Goal: Check status: Check status

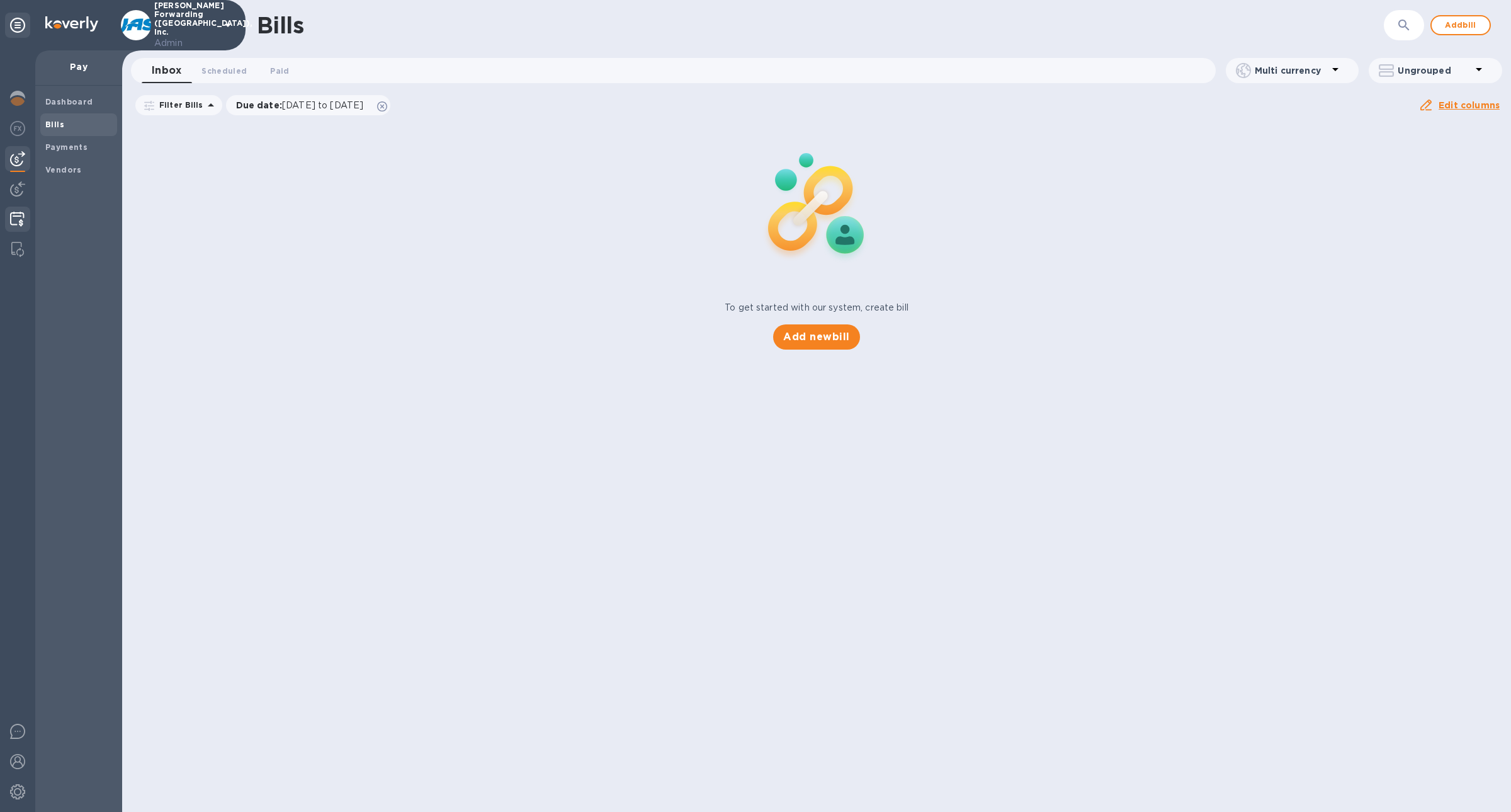
click at [21, 216] on img at bounding box center [17, 218] width 15 height 15
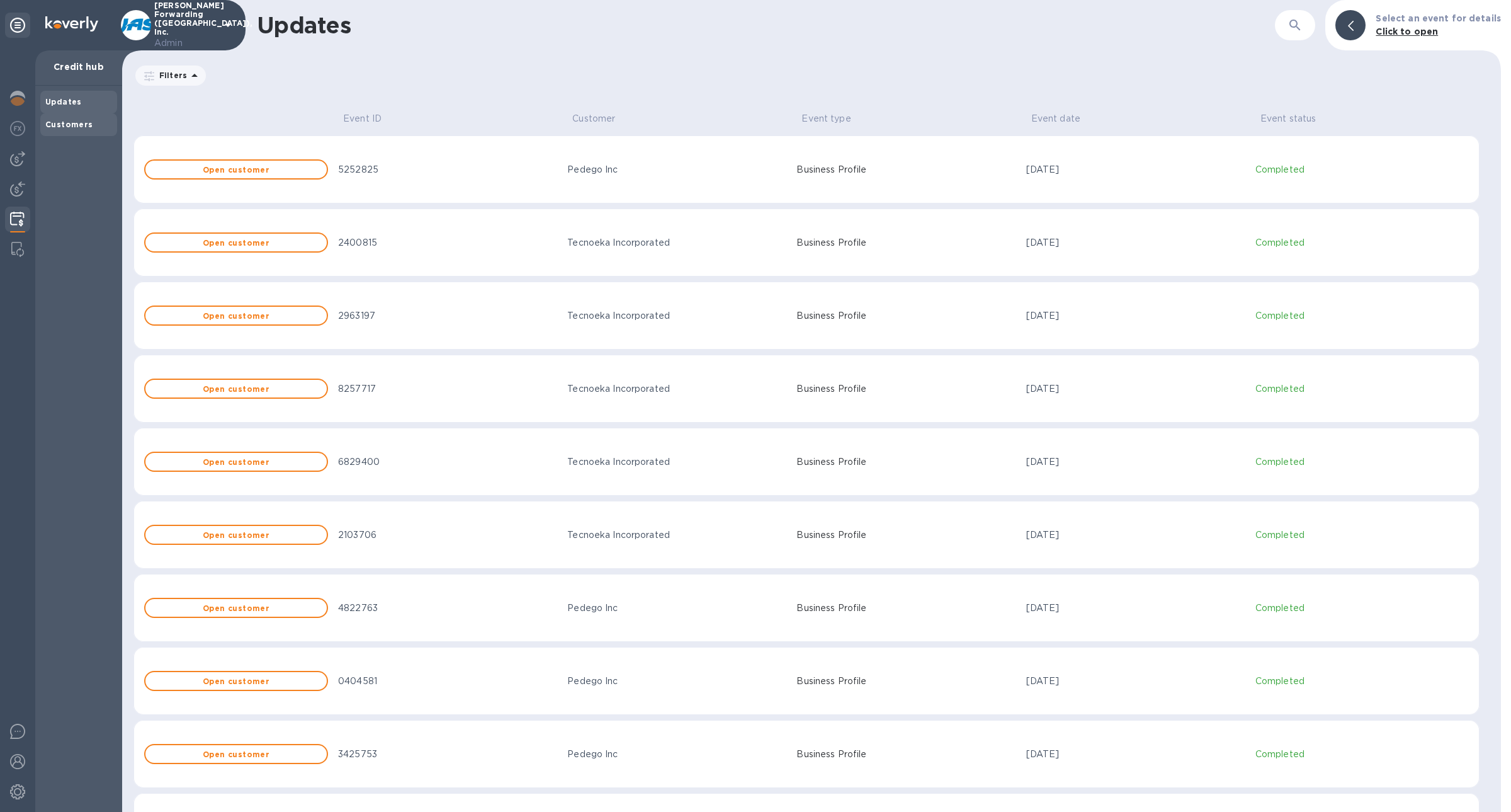
click at [94, 127] on div "Customers" at bounding box center [78, 124] width 66 height 13
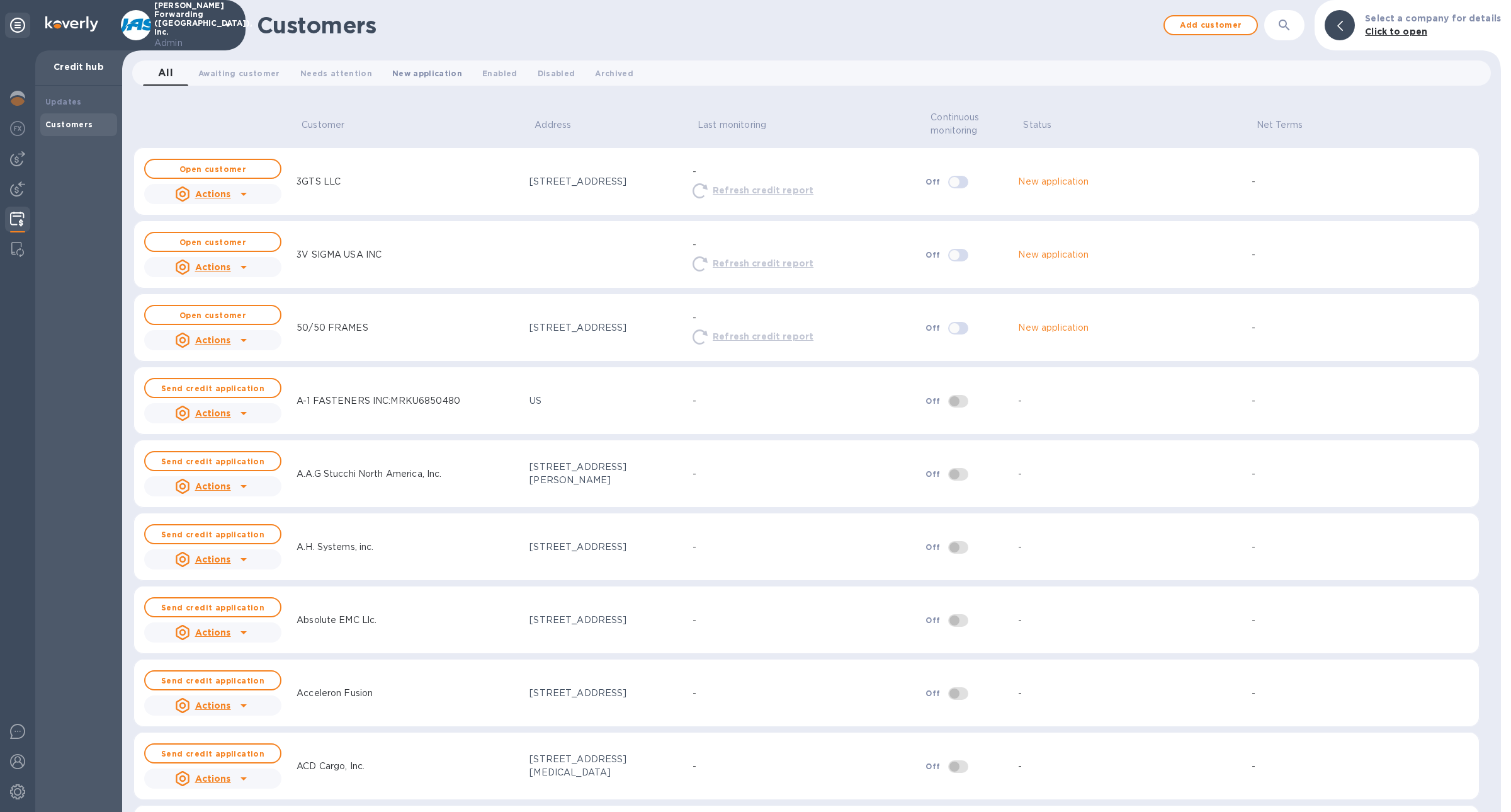
click at [405, 79] on span "New application 0" at bounding box center [427, 72] width 69 height 13
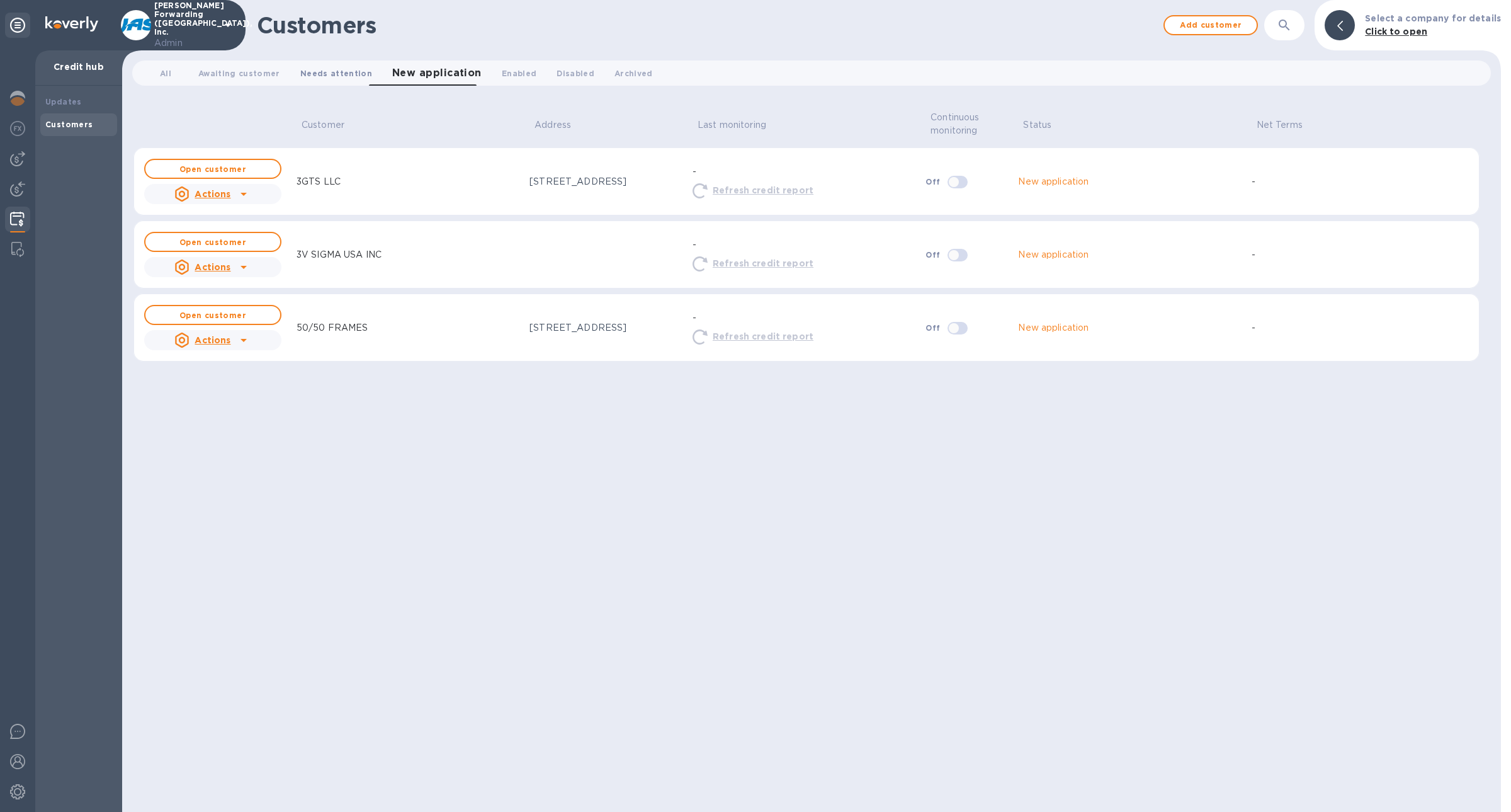
click at [325, 72] on span "Needs attention 0" at bounding box center [336, 72] width 71 height 13
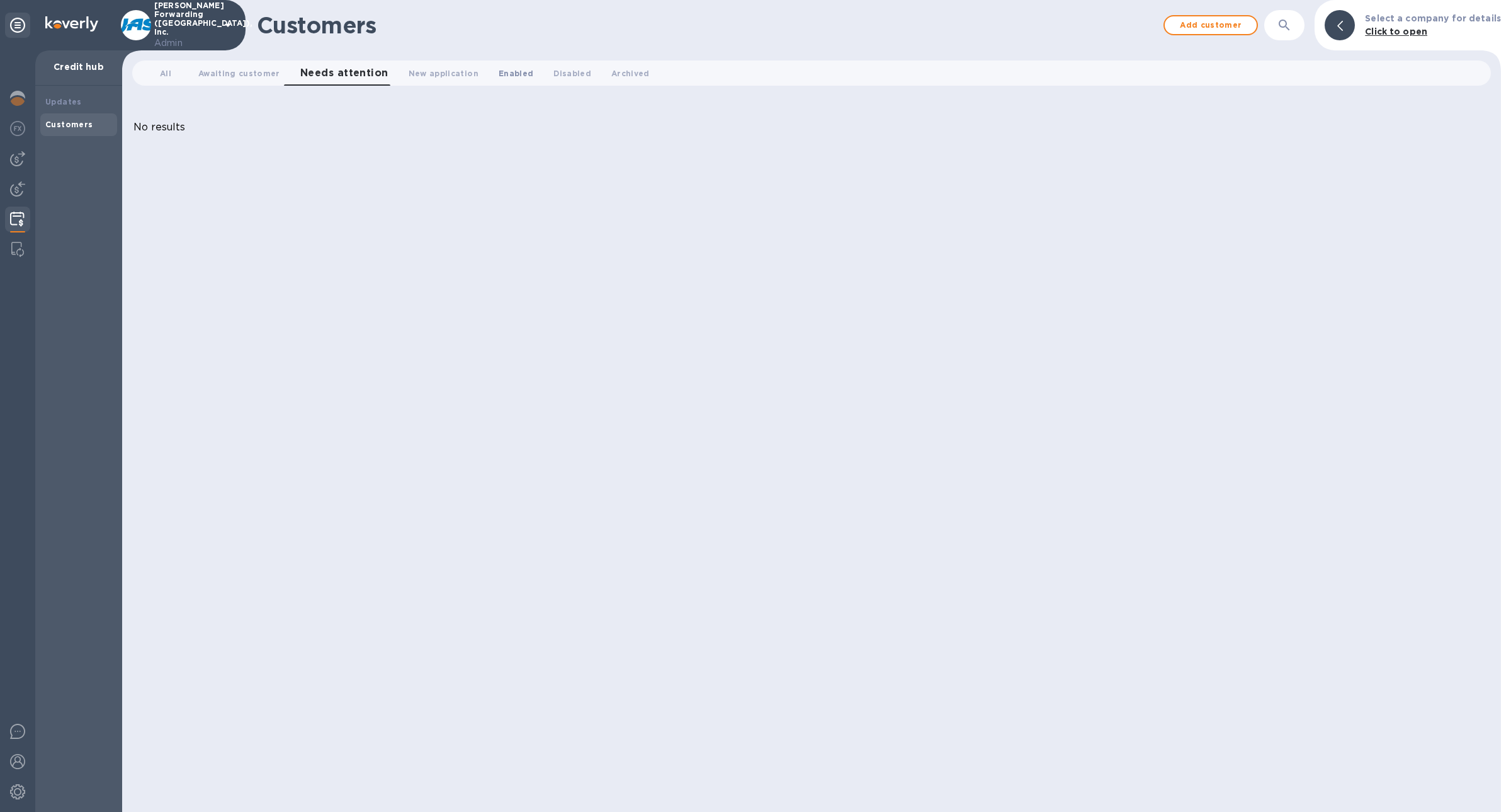
click at [517, 76] on span "Enabled 0" at bounding box center [516, 72] width 35 height 13
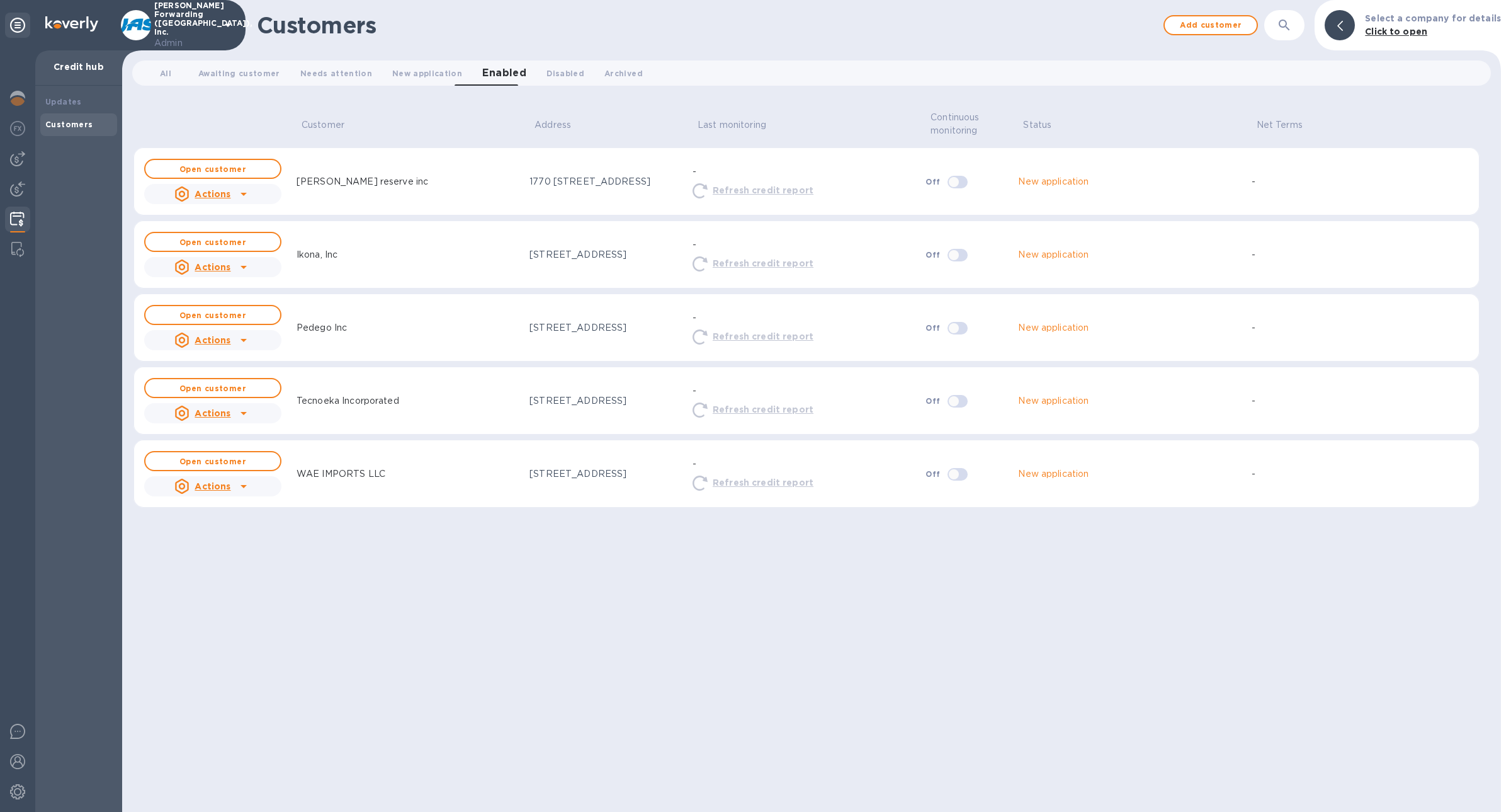
click at [497, 403] on div "Tecnoeka Incorporated" at bounding box center [407, 400] width 233 height 23
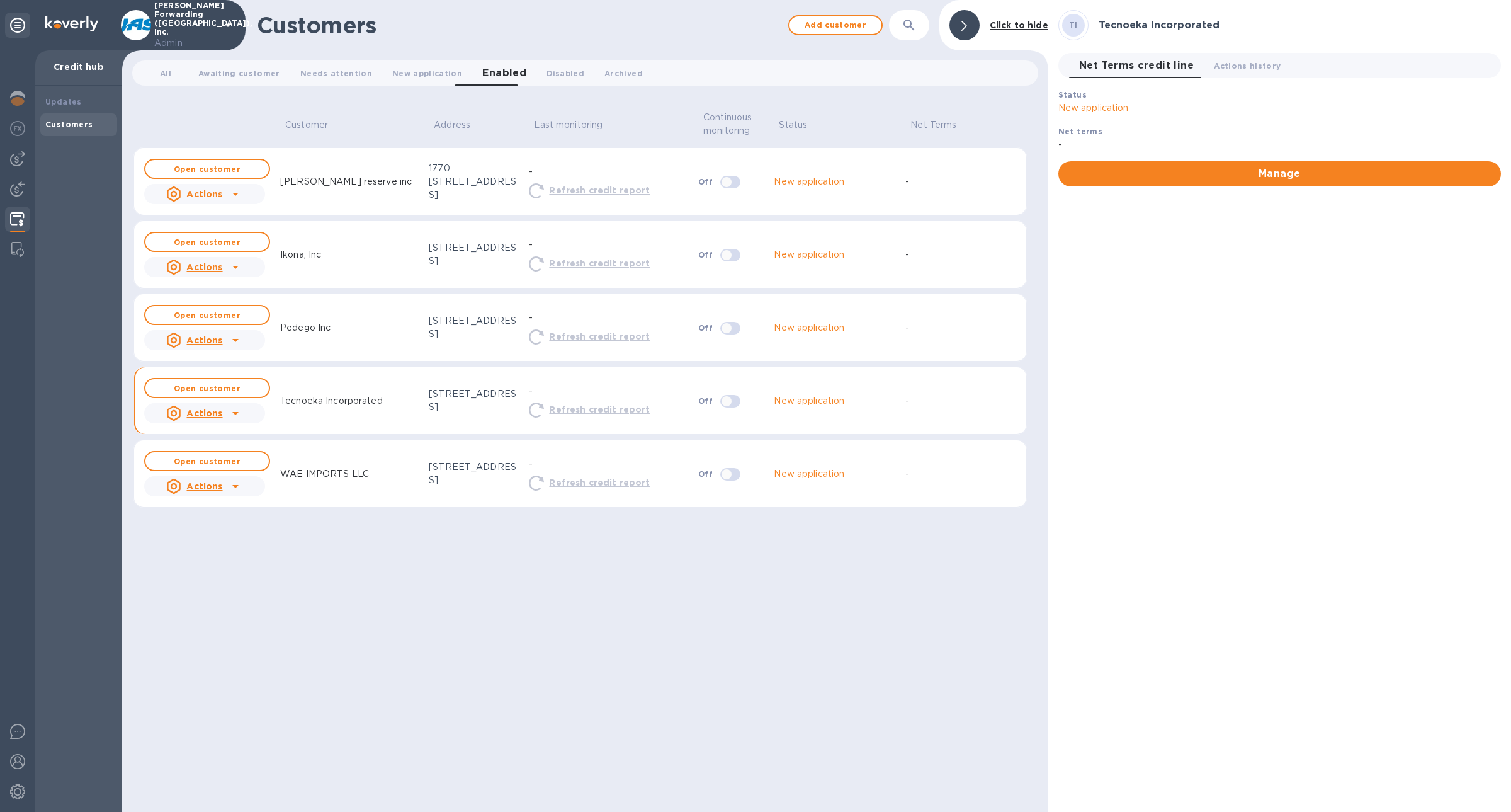
click at [453, 463] on div "[STREET_ADDRESS]" at bounding box center [473, 473] width 90 height 27
click at [208, 463] on button "Open customer" at bounding box center [206, 461] width 126 height 20
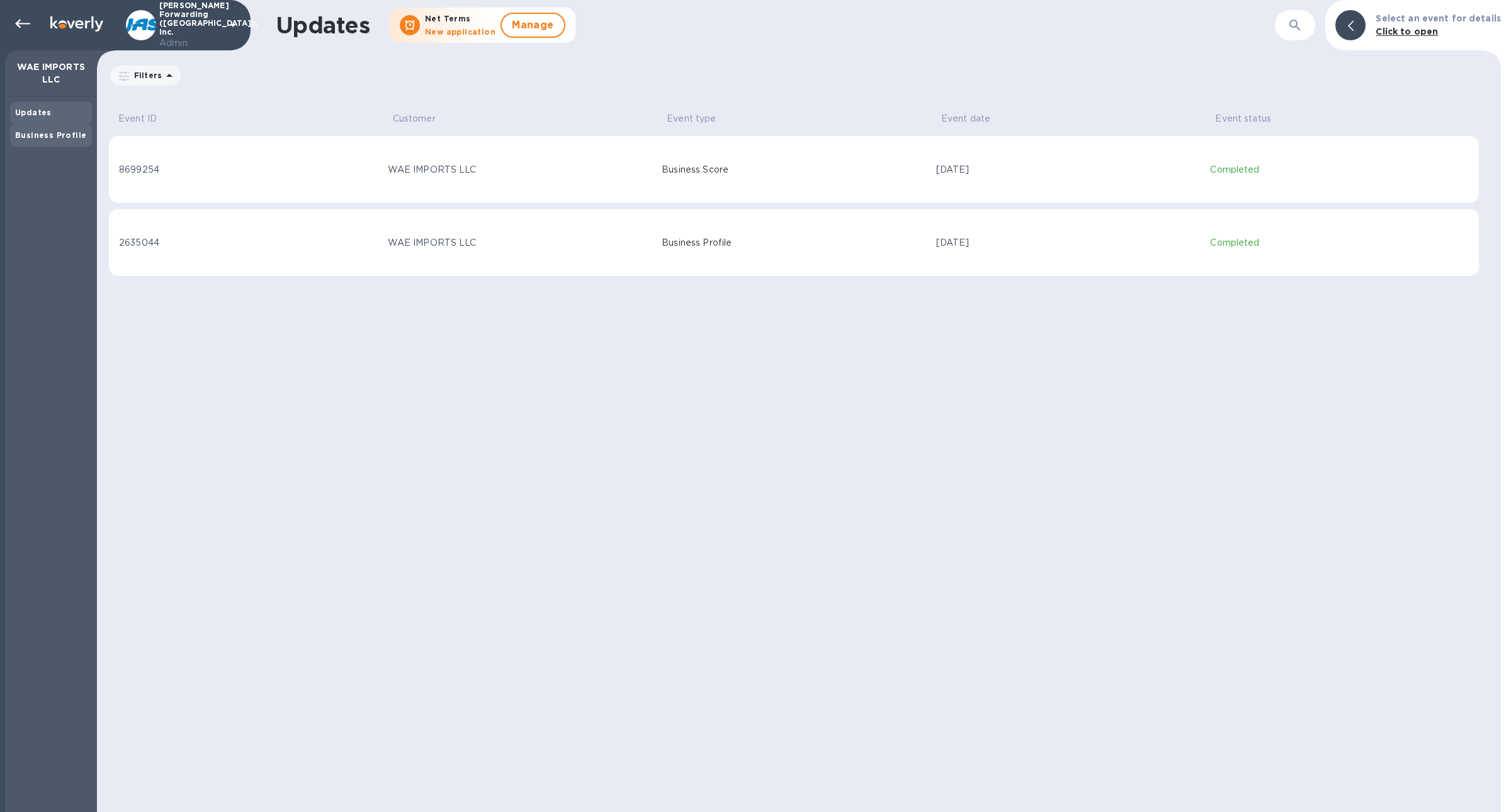
click at [64, 135] on b "Business Profile" at bounding box center [51, 135] width 71 height 10
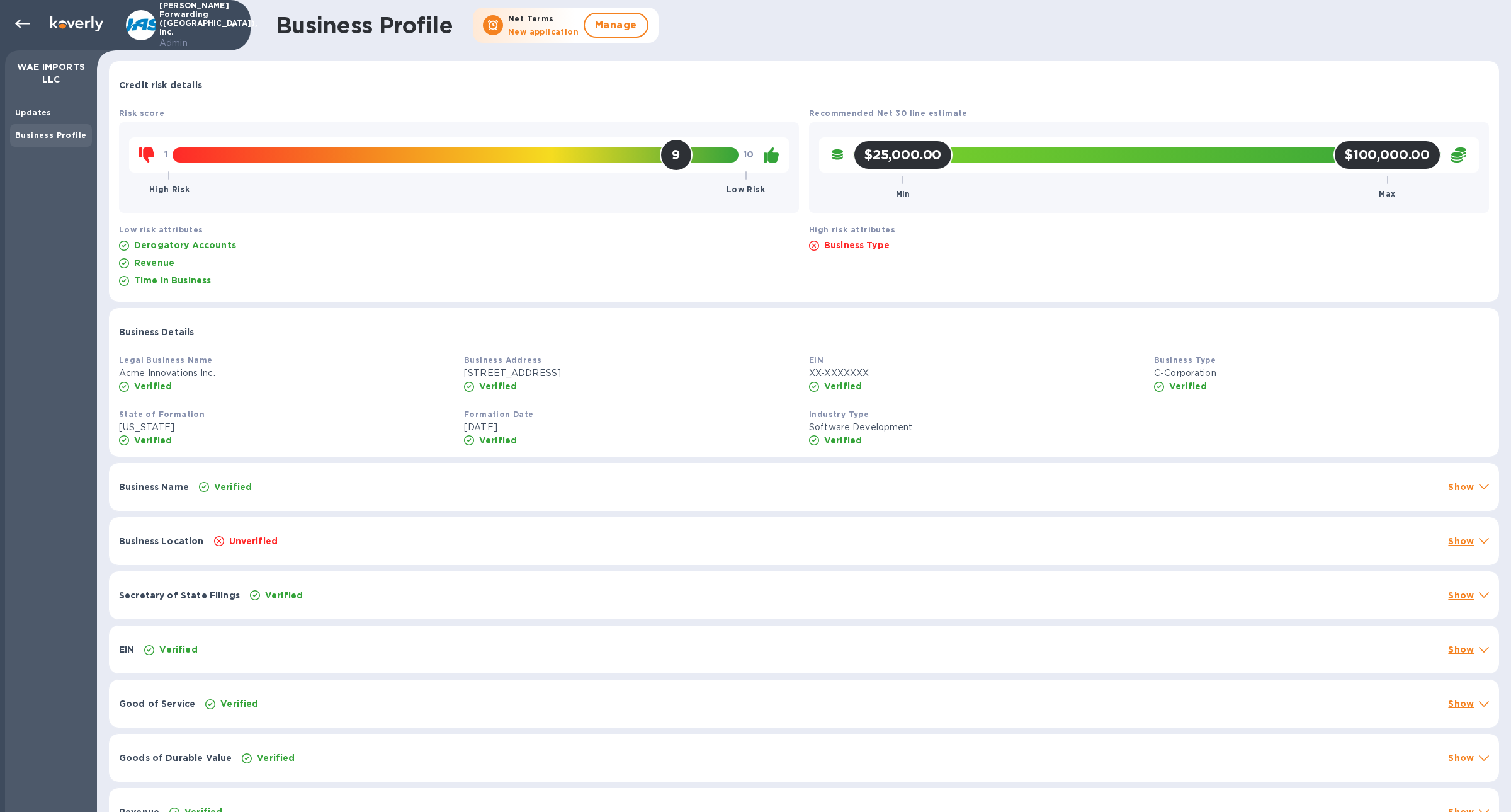
click at [405, 528] on div "Business Location Unverified Show" at bounding box center [804, 540] width 1390 height 48
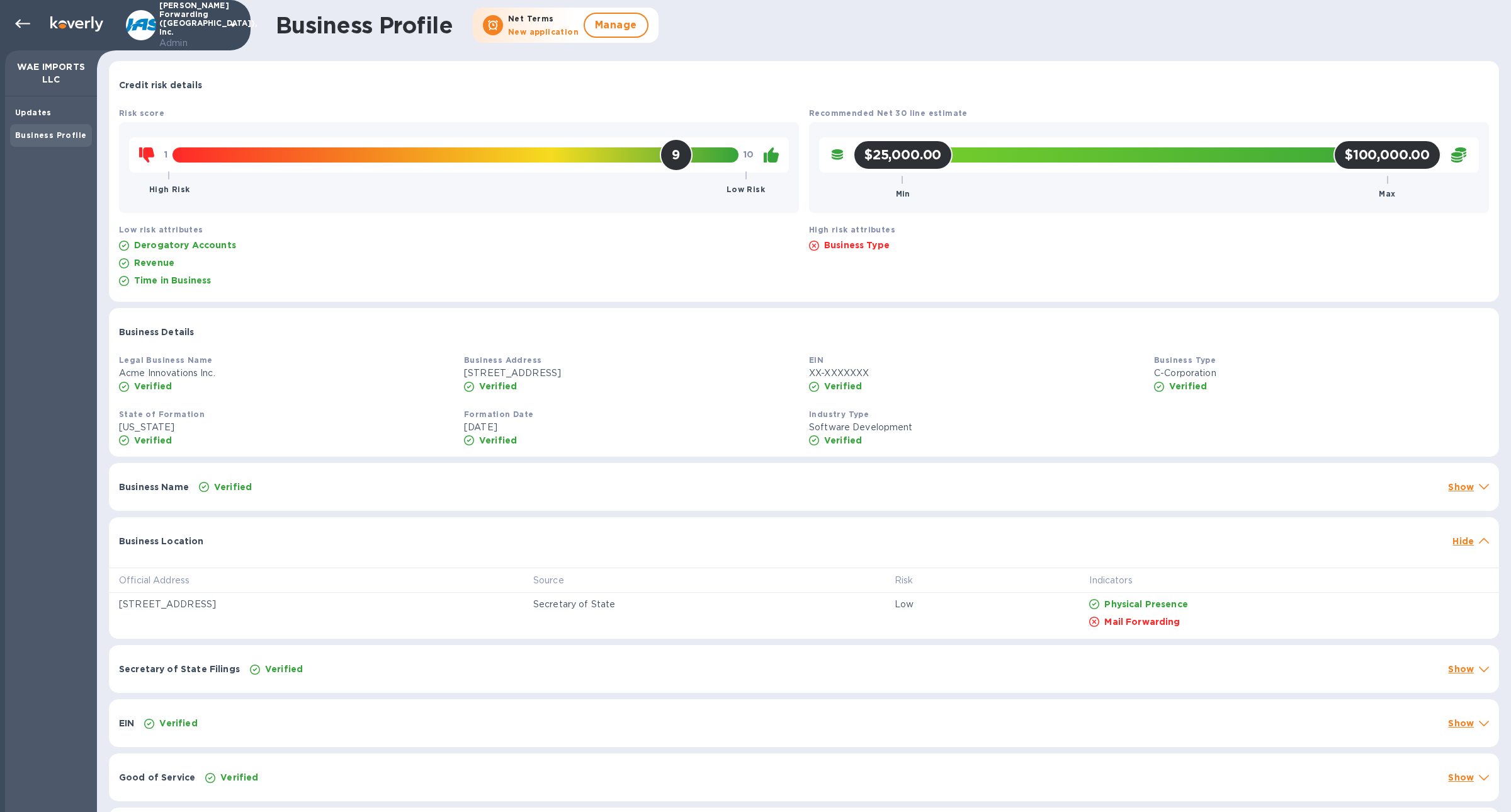
click at [405, 528] on div "Business Location Hide" at bounding box center [804, 536] width 1390 height 41
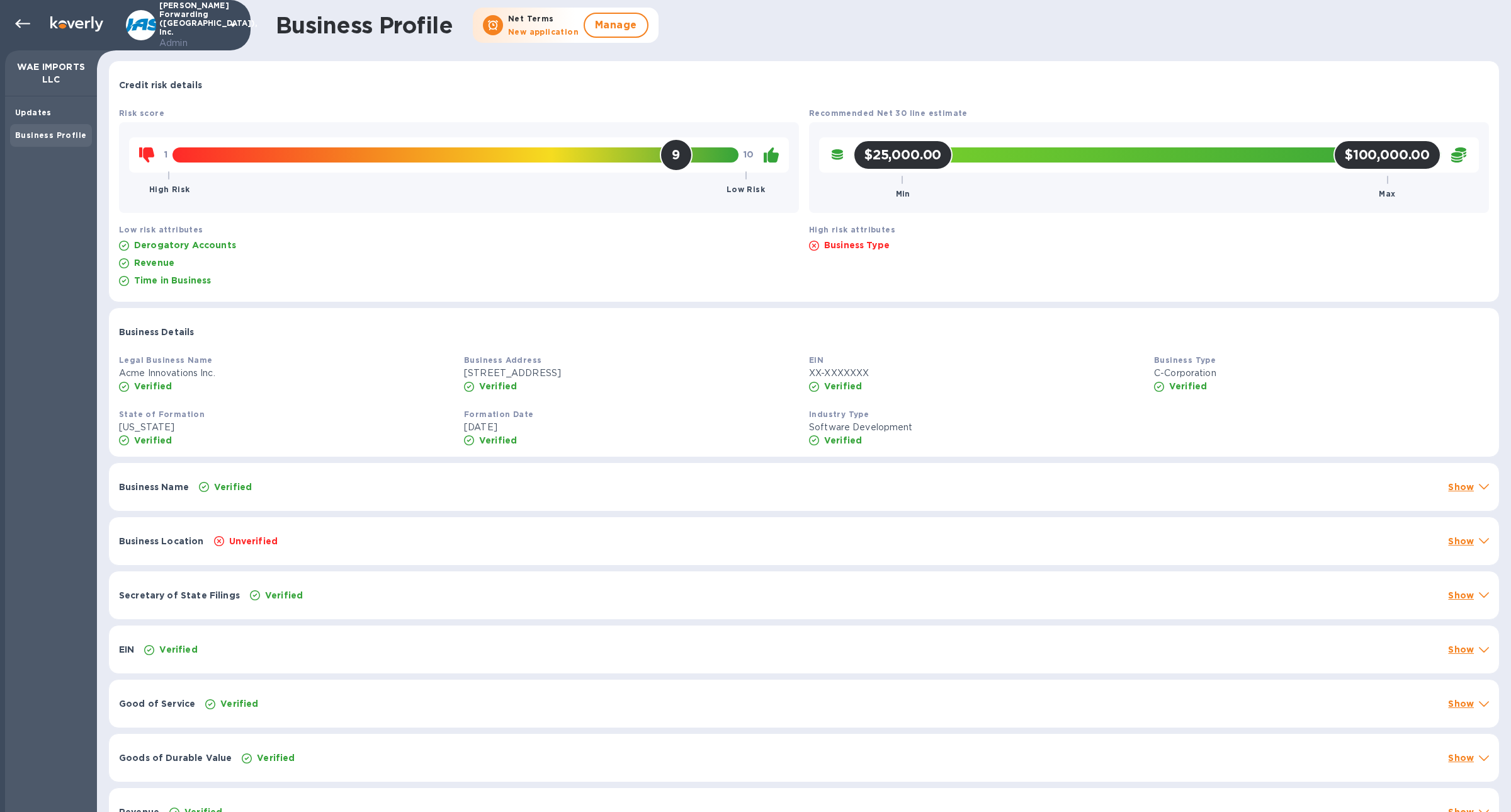
click at [411, 578] on div "Secretary of State Filings Verified Show" at bounding box center [804, 595] width 1390 height 48
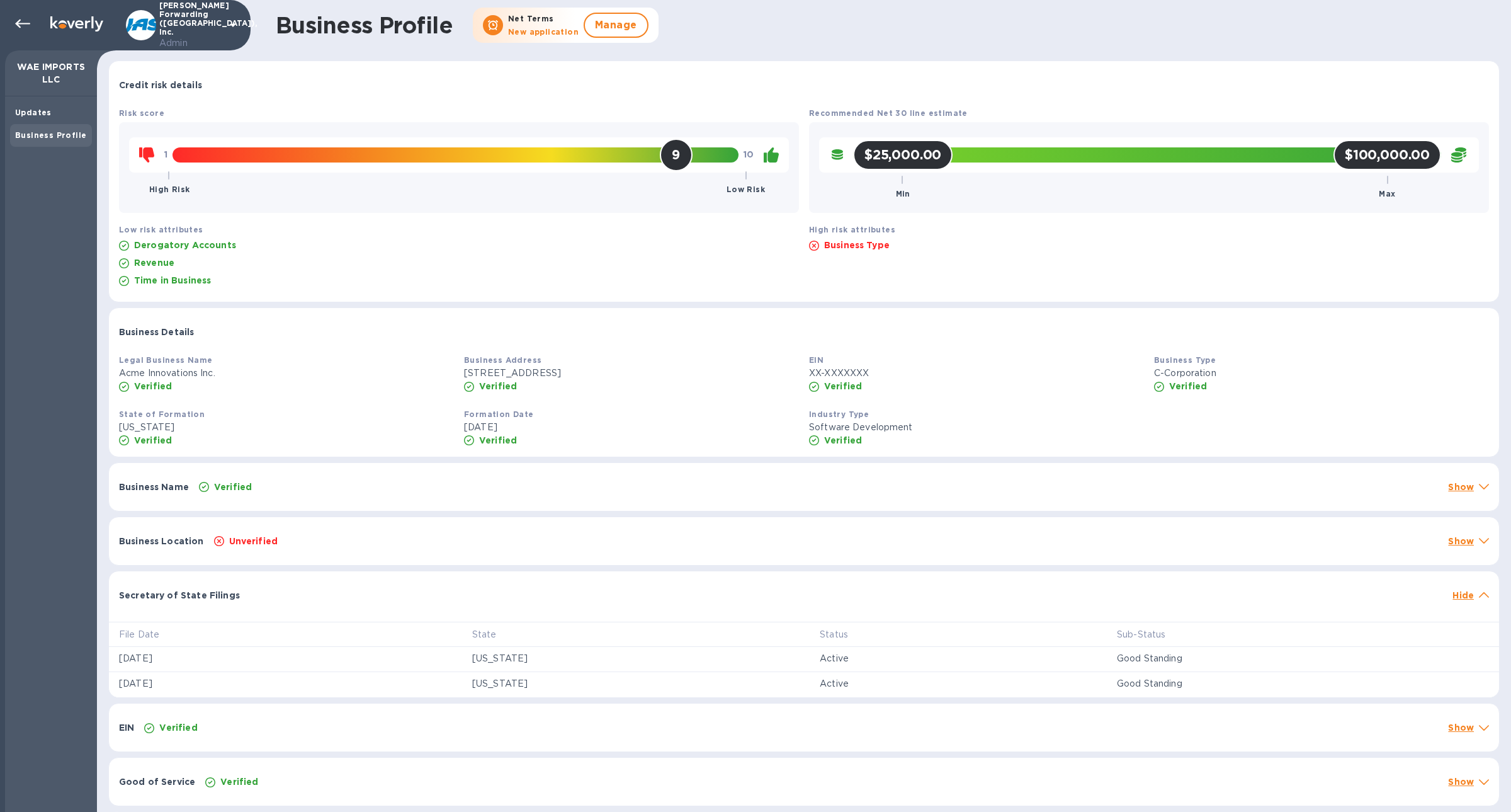
click at [411, 578] on div "Secretary of State Filings Hide" at bounding box center [804, 591] width 1390 height 41
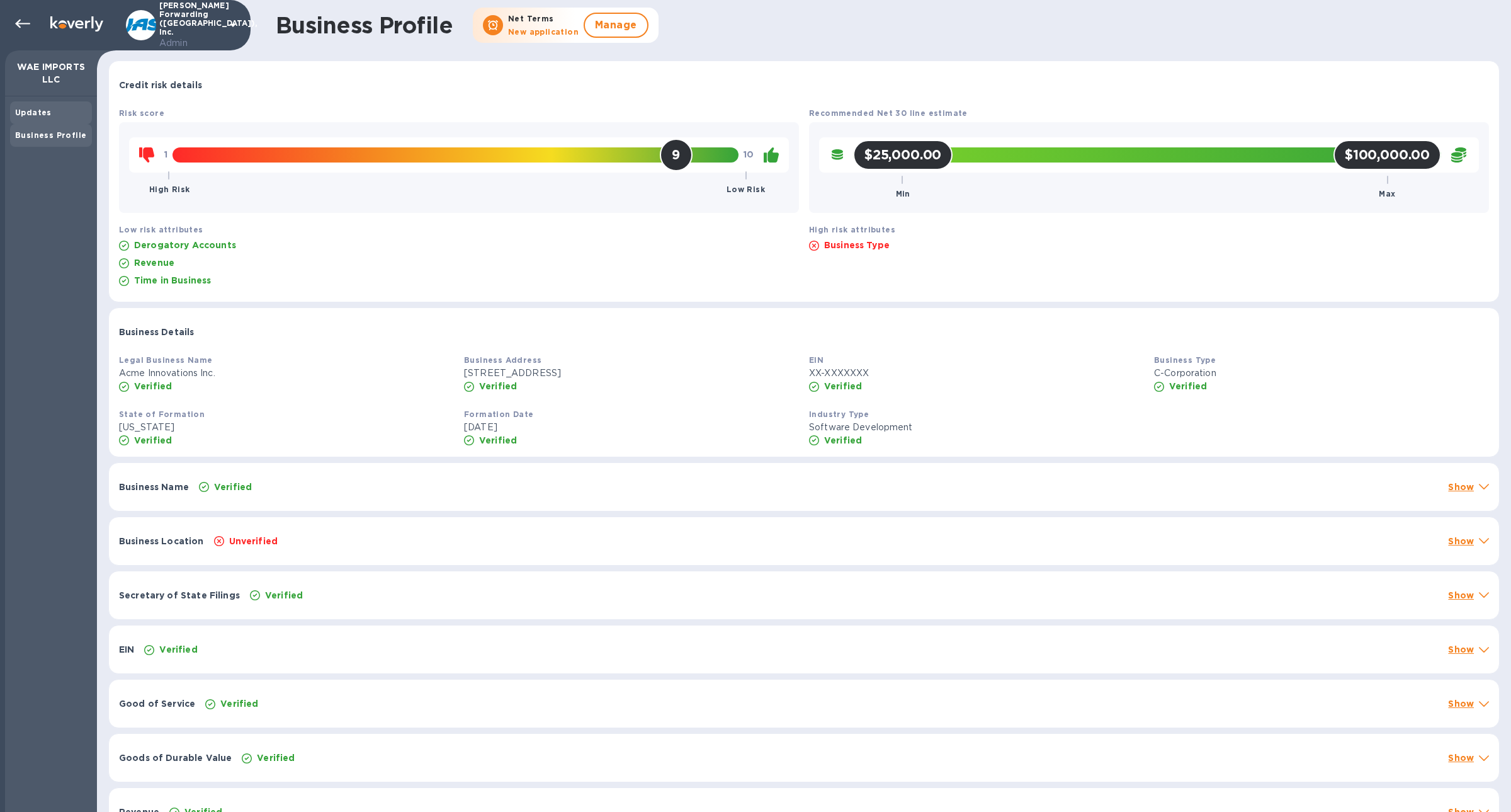
click at [35, 115] on b "Updates" at bounding box center [33, 113] width 37 height 10
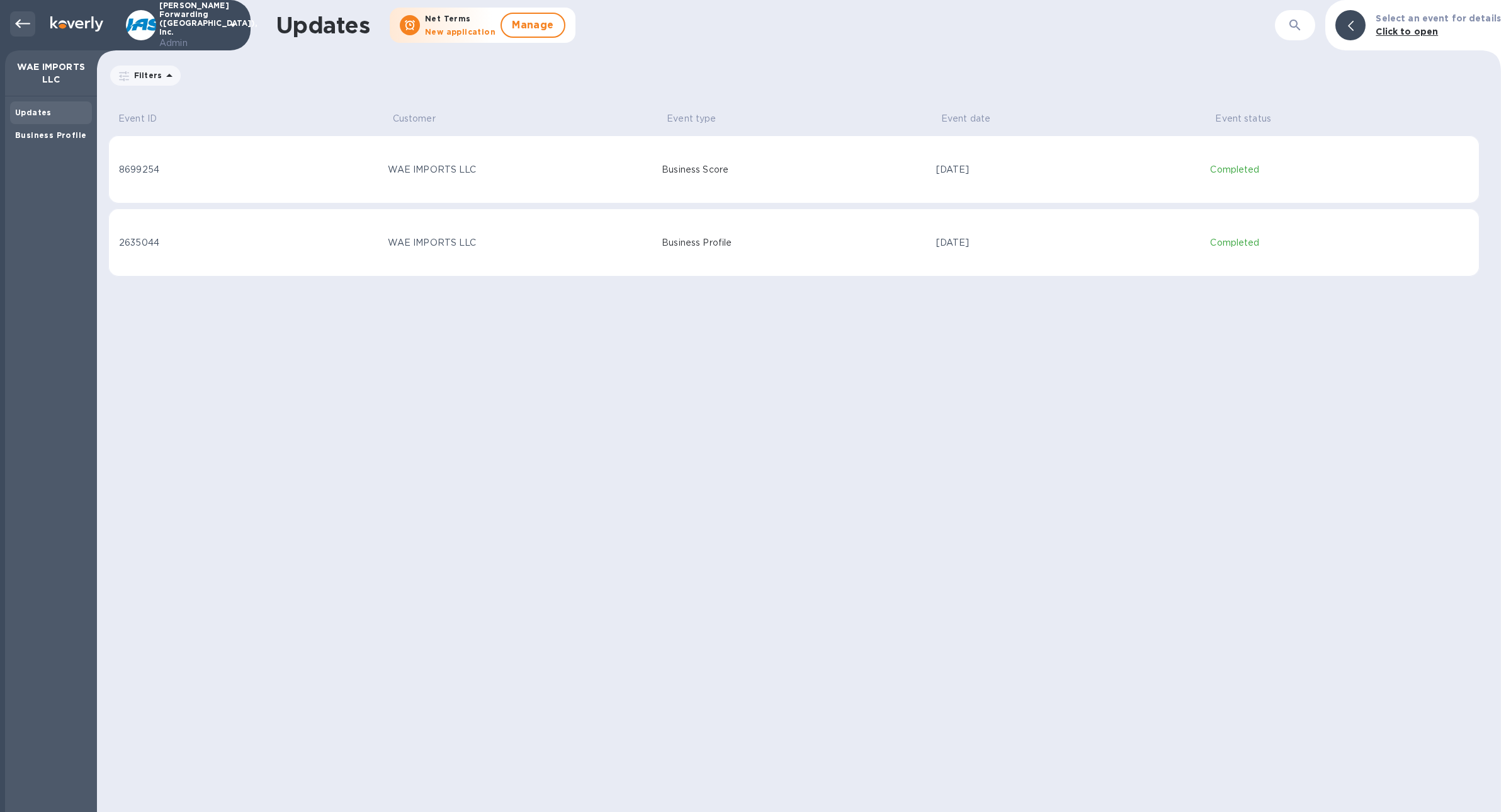
click at [25, 25] on icon at bounding box center [22, 24] width 15 height 15
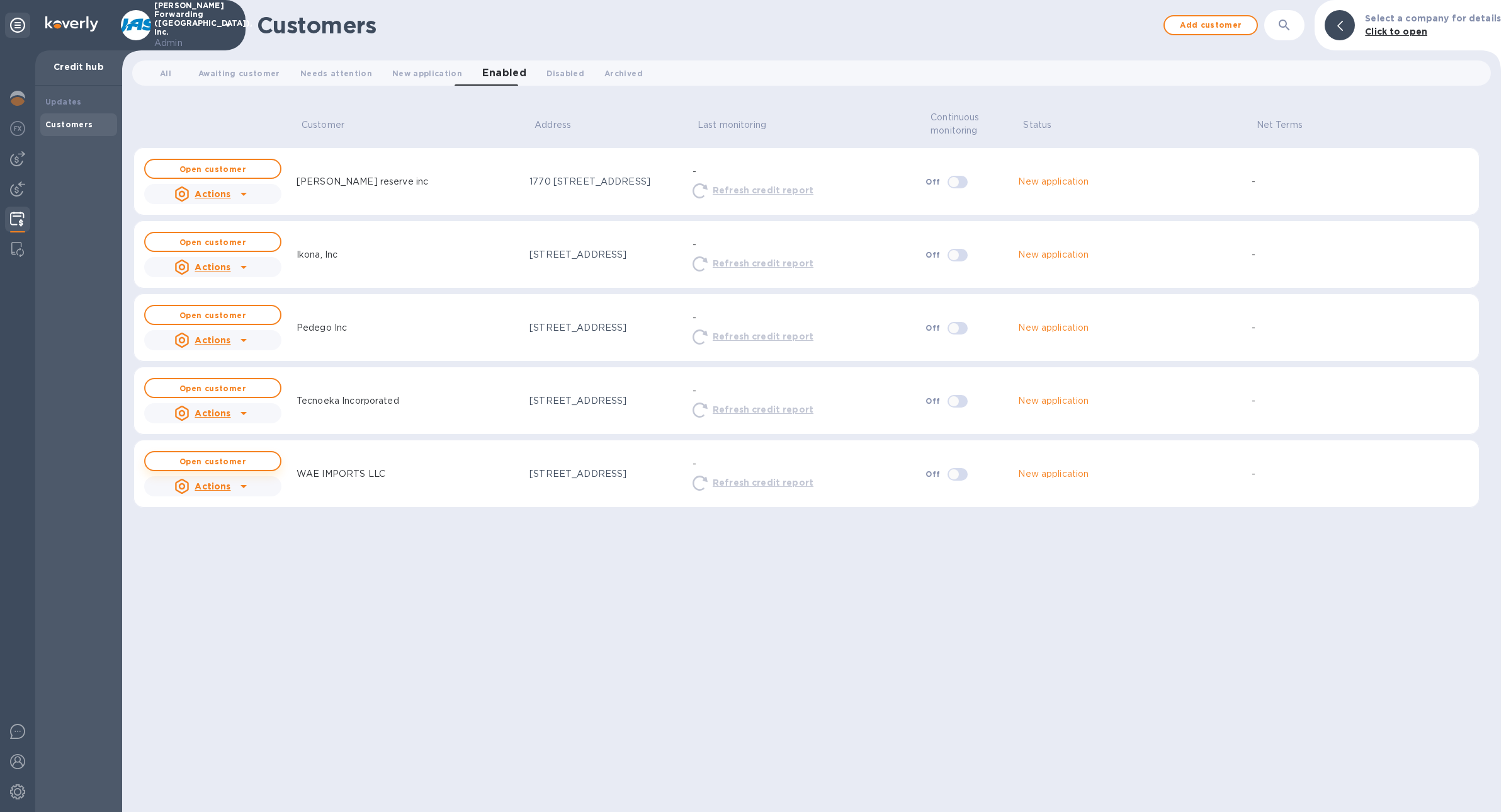
click at [241, 457] on b "Open customer" at bounding box center [212, 461] width 66 height 10
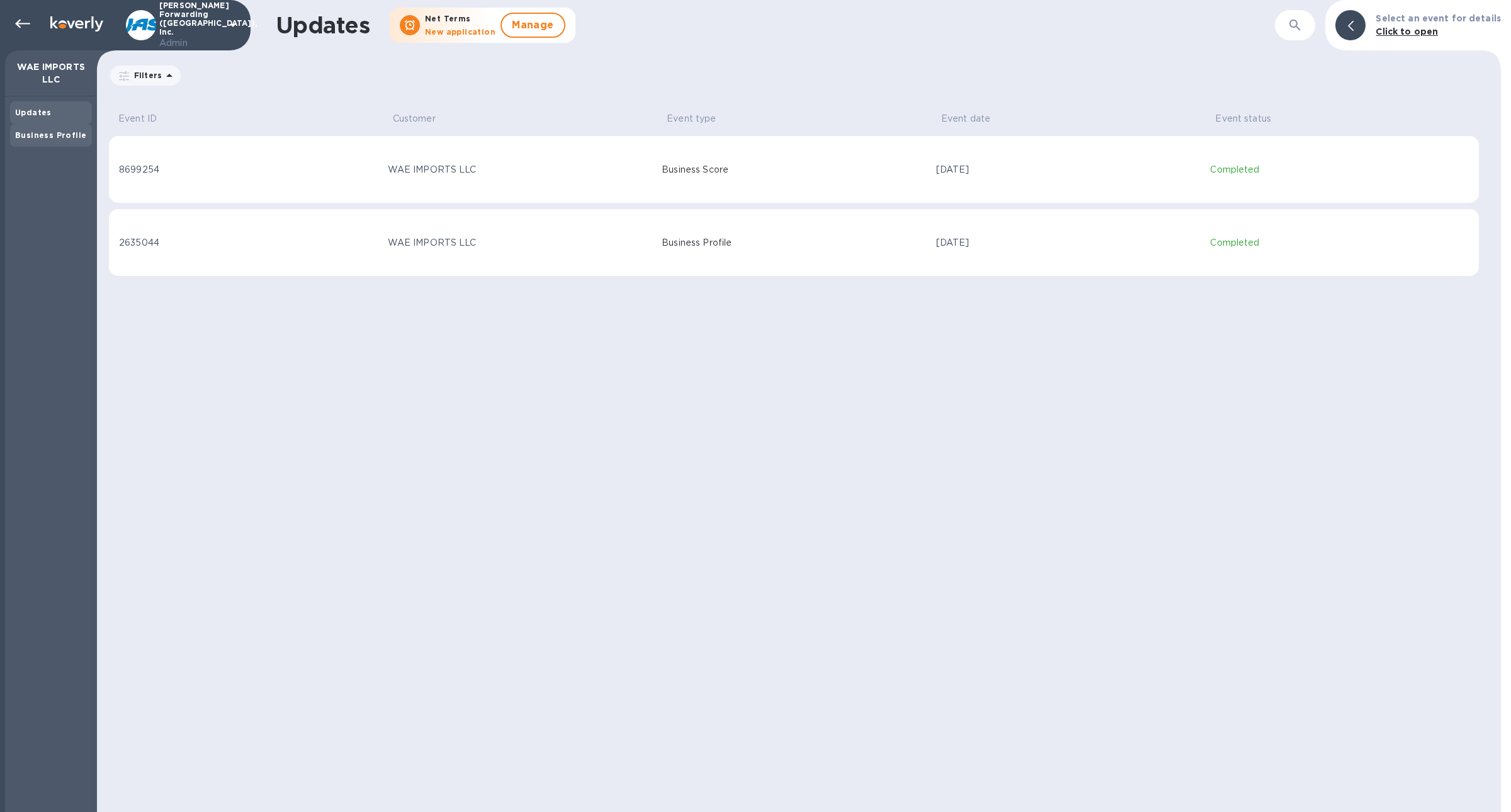
click at [23, 135] on b "Business Profile" at bounding box center [51, 135] width 71 height 10
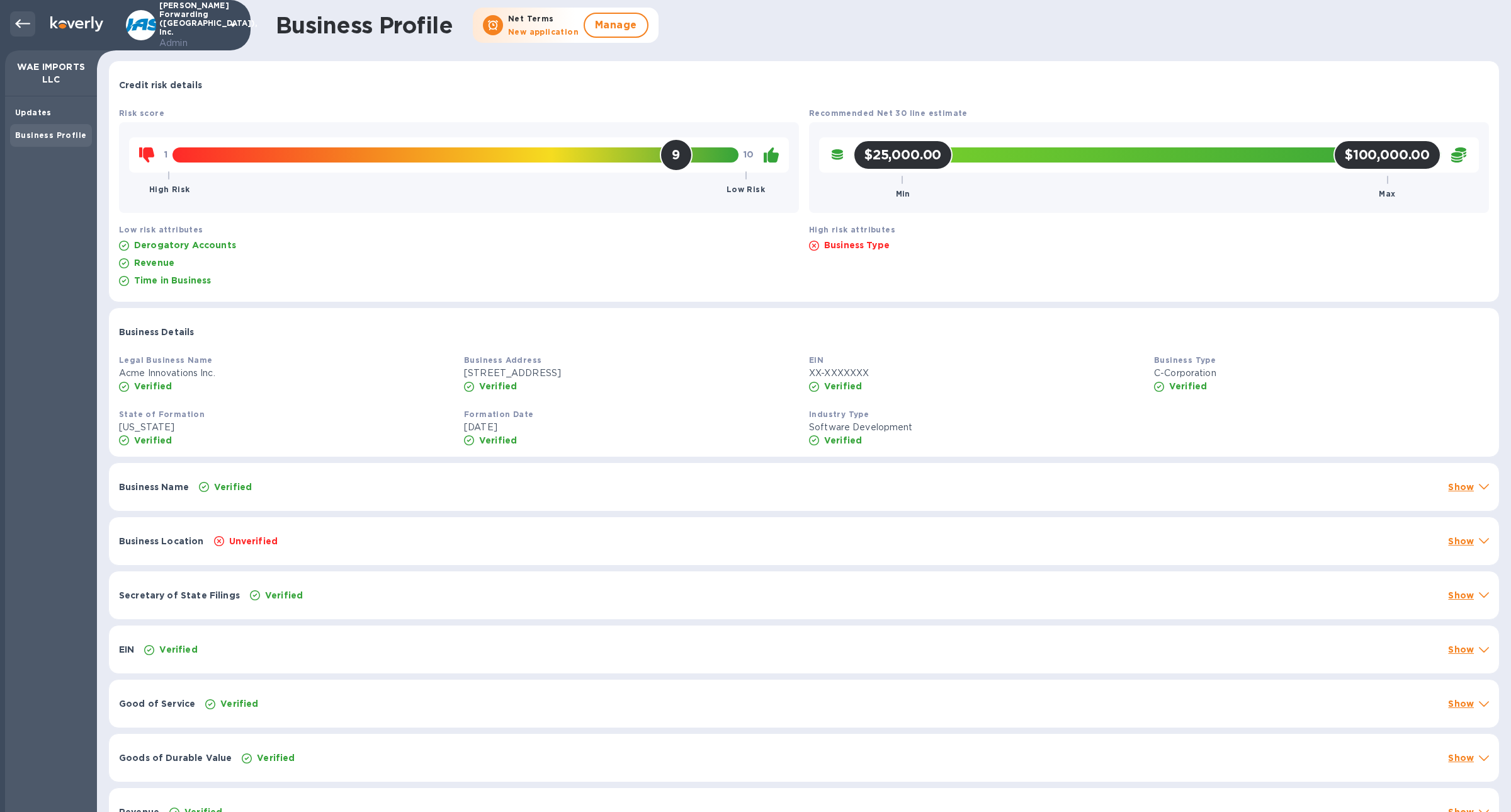
click at [22, 30] on icon at bounding box center [22, 24] width 15 height 15
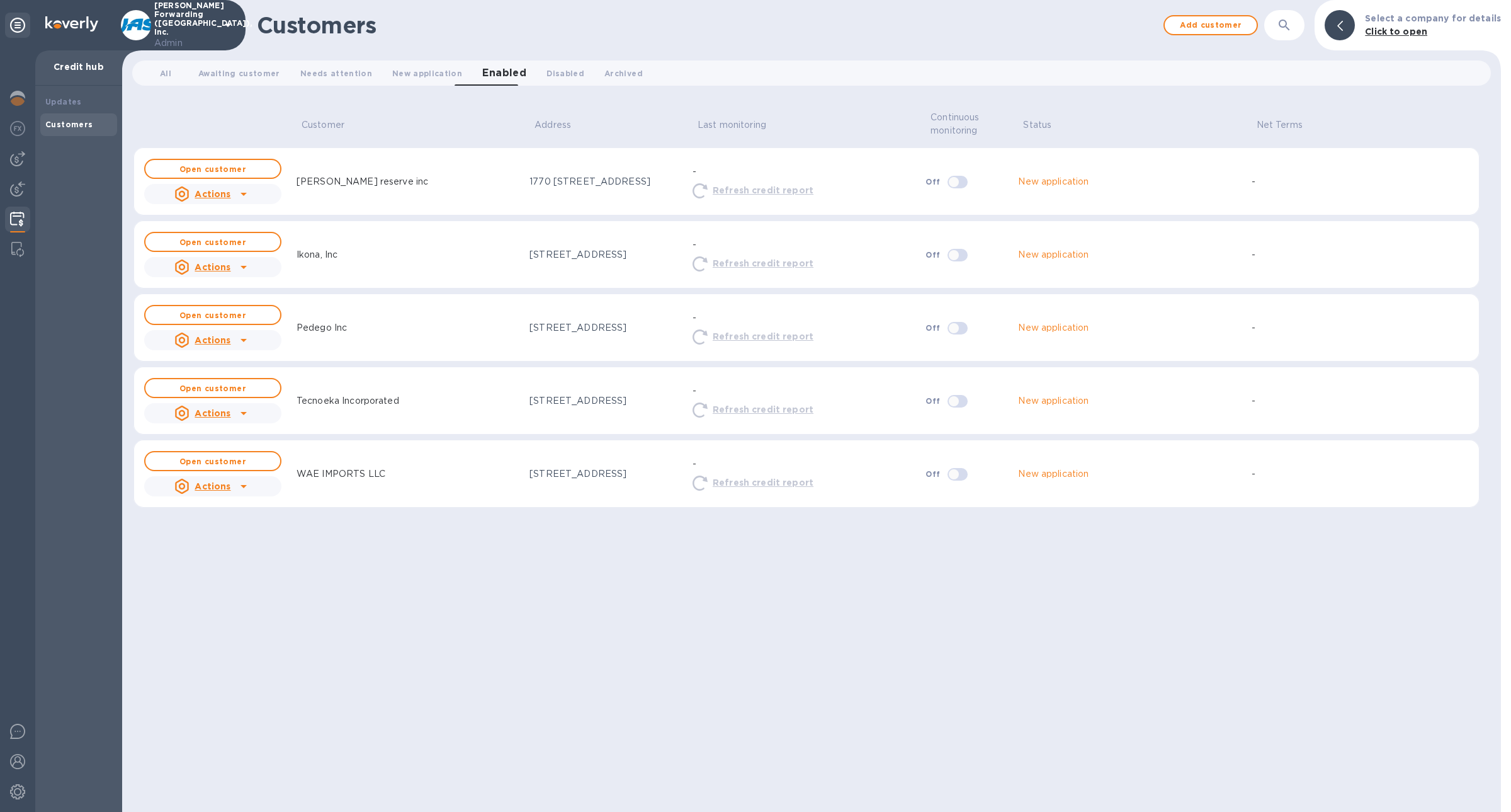
click at [229, 489] on u "Actions" at bounding box center [212, 486] width 36 height 10
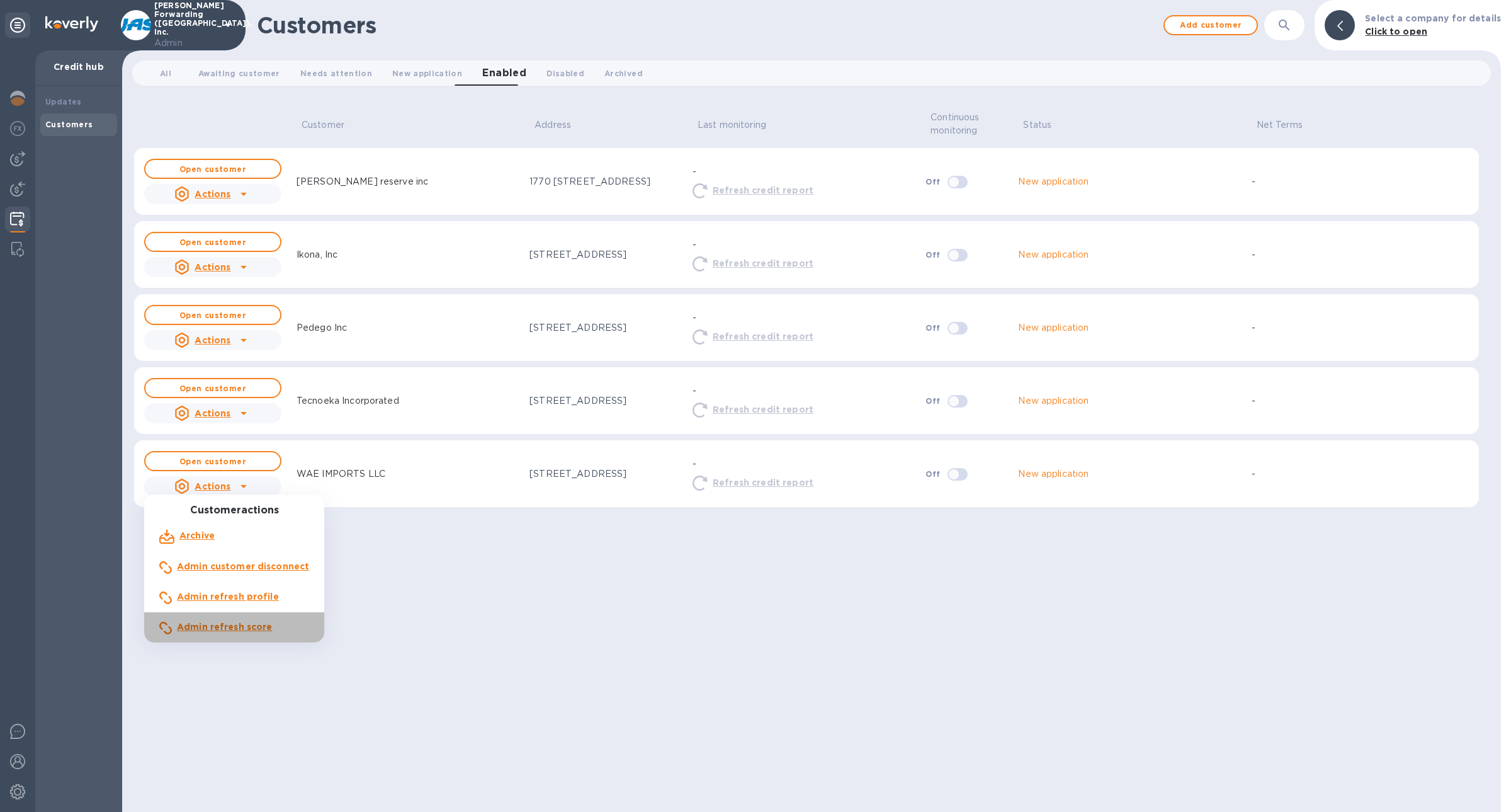
click at [258, 631] on b "Admin refresh score" at bounding box center [224, 627] width 96 height 10
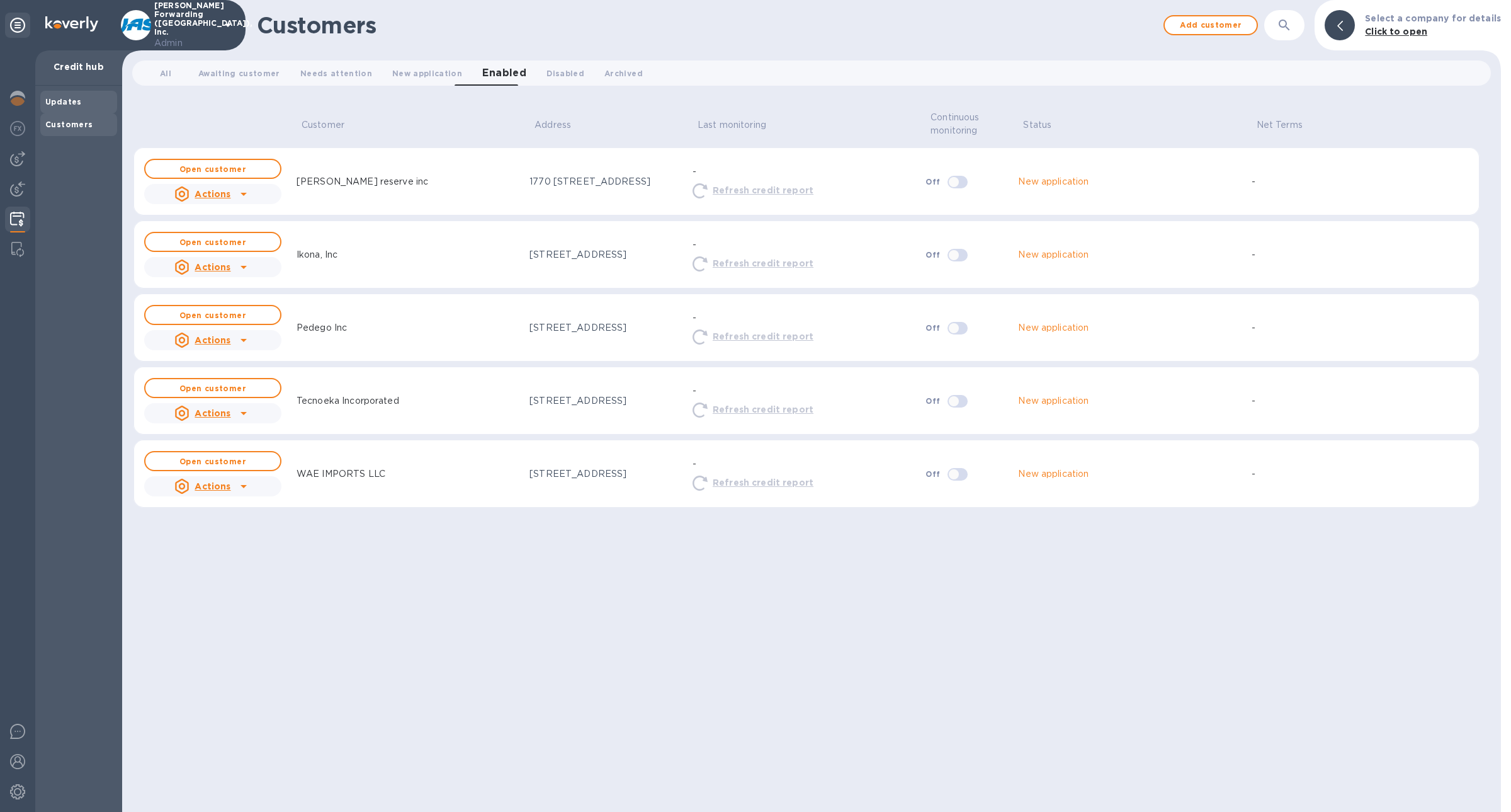
click at [83, 111] on div "Updates" at bounding box center [78, 101] width 76 height 23
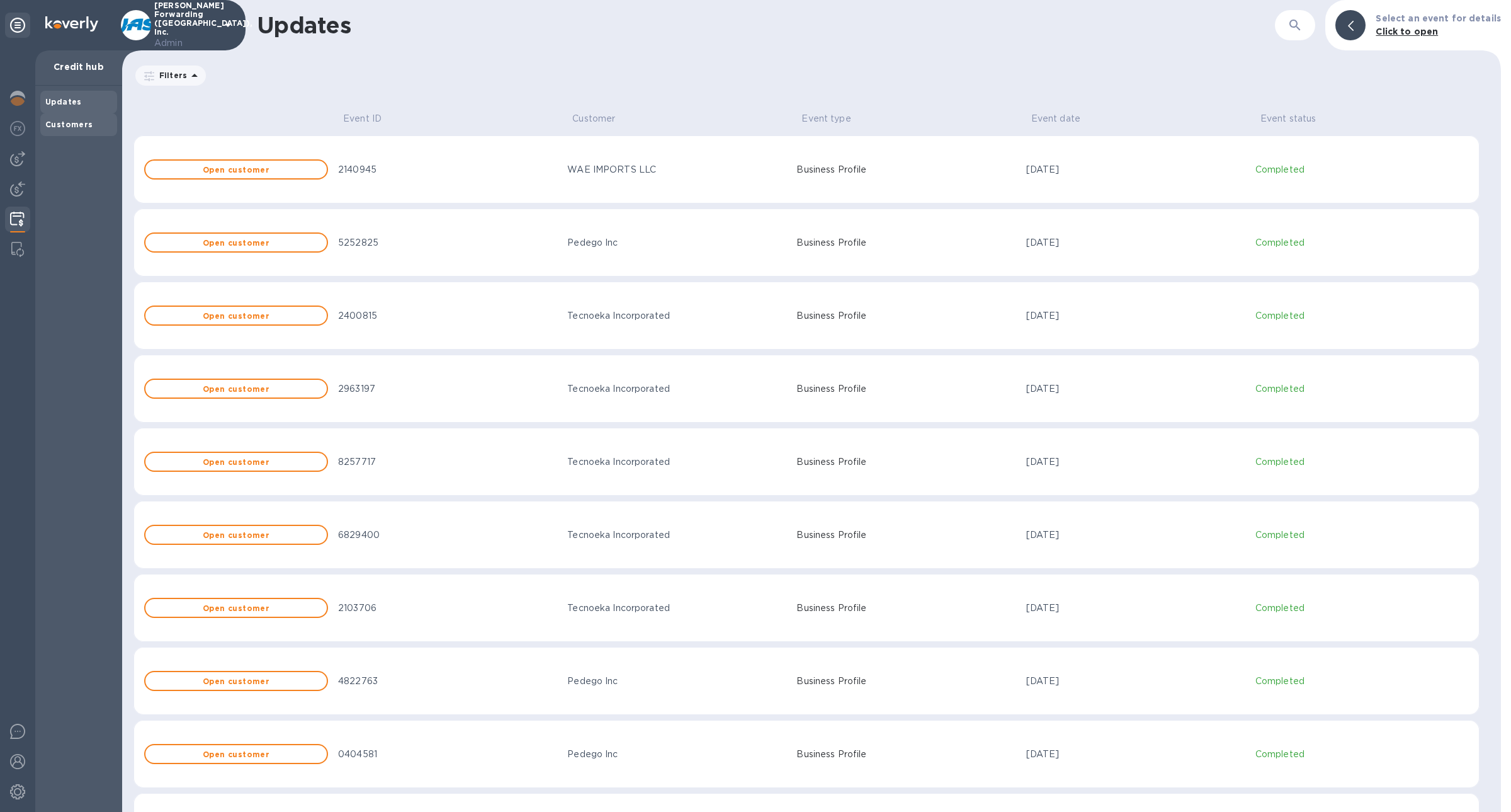
click at [83, 124] on b "Customers" at bounding box center [69, 125] width 48 height 10
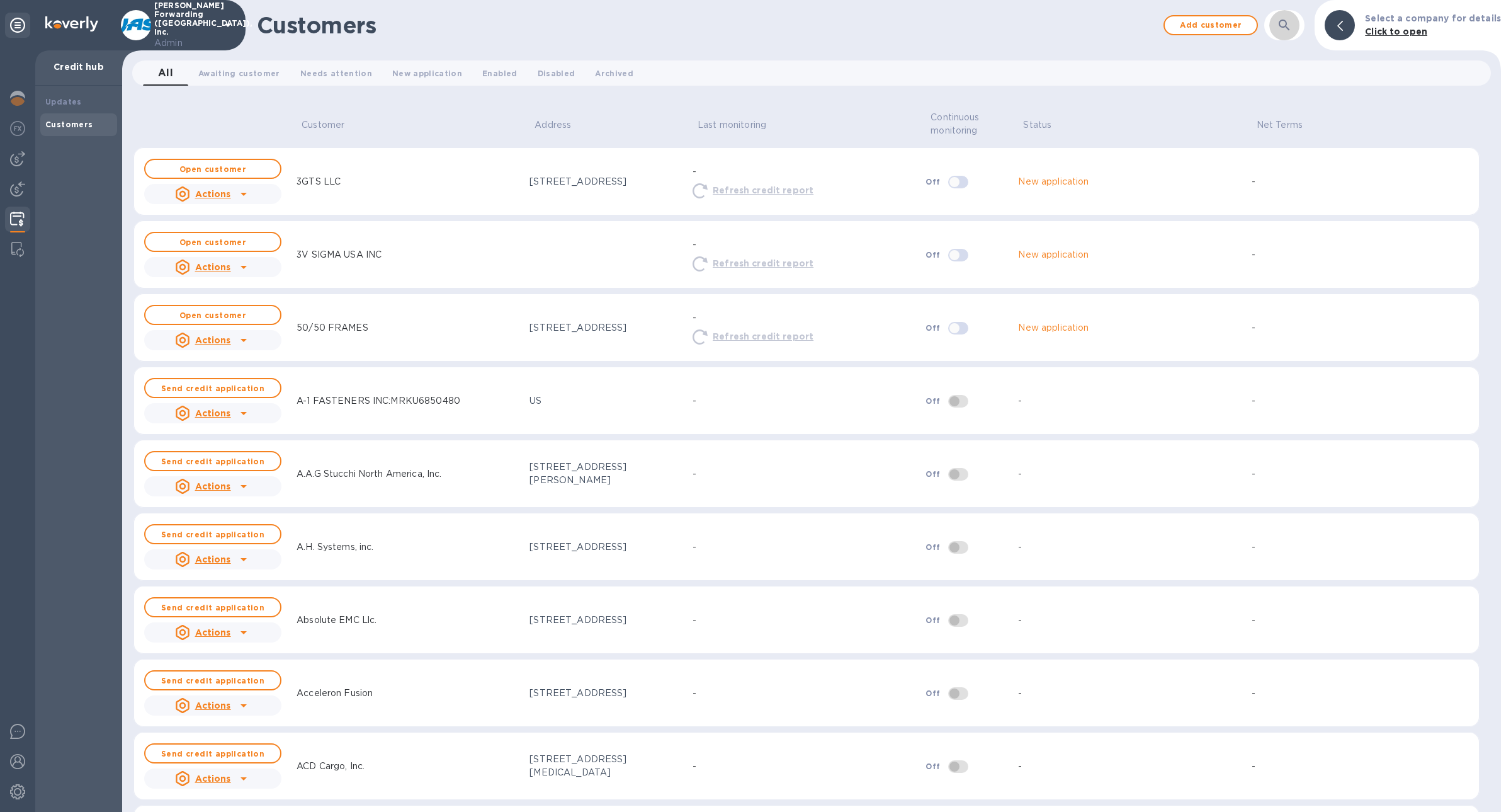
click at [1295, 34] on button "button" at bounding box center [1284, 25] width 30 height 30
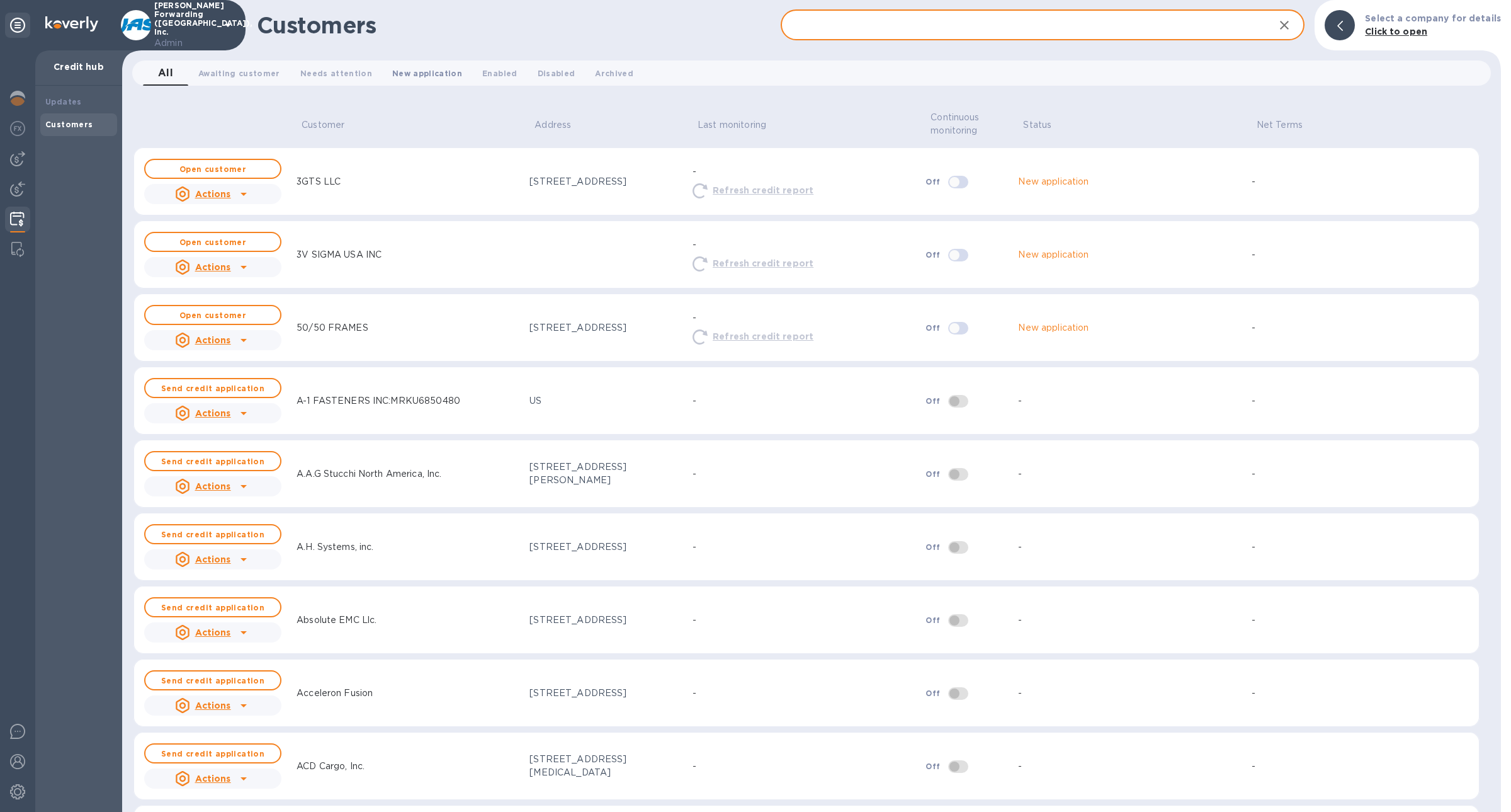
click at [394, 79] on span "New application 0" at bounding box center [427, 72] width 69 height 13
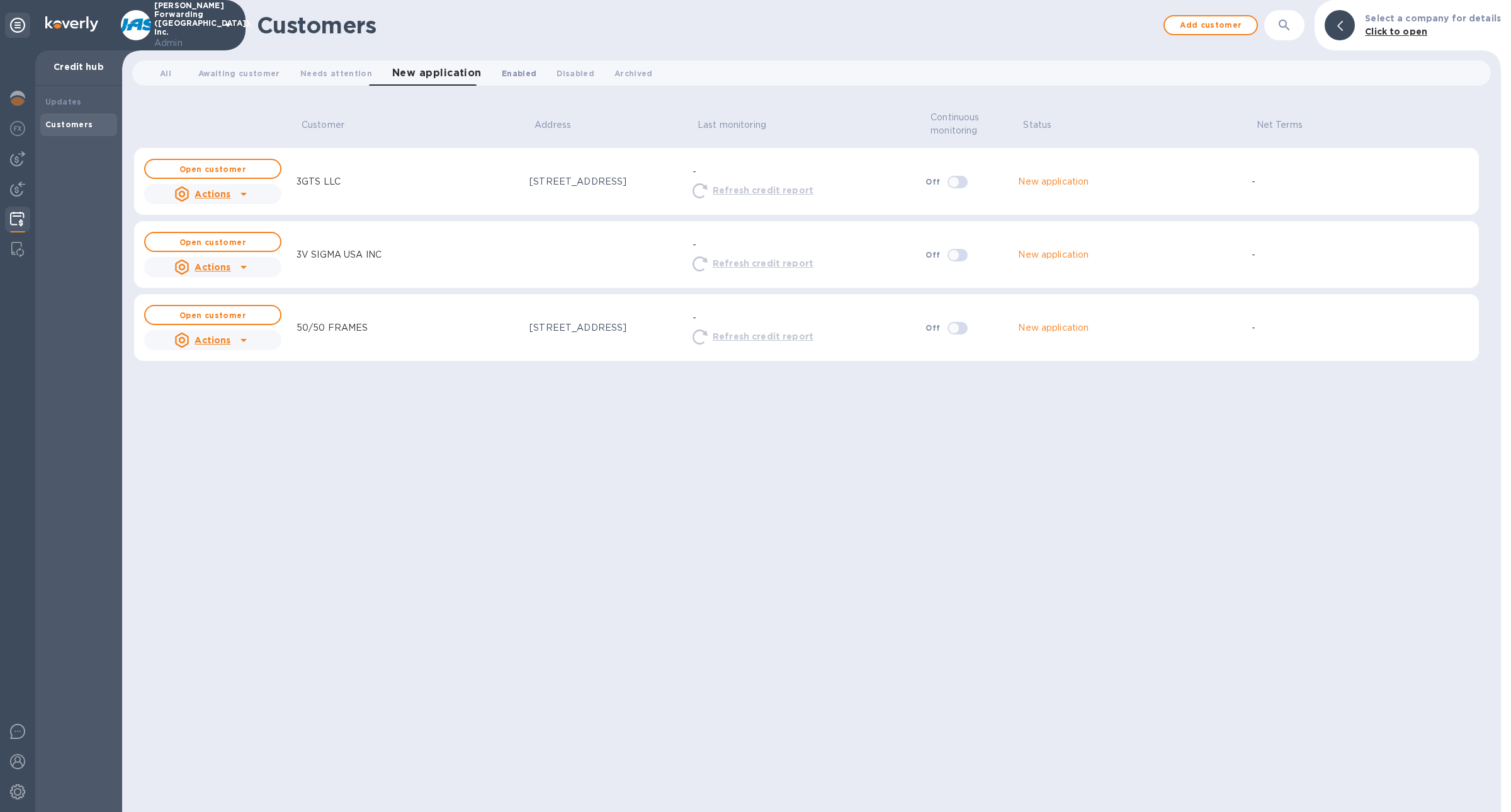
click at [502, 72] on span "Enabled 0" at bounding box center [519, 72] width 35 height 13
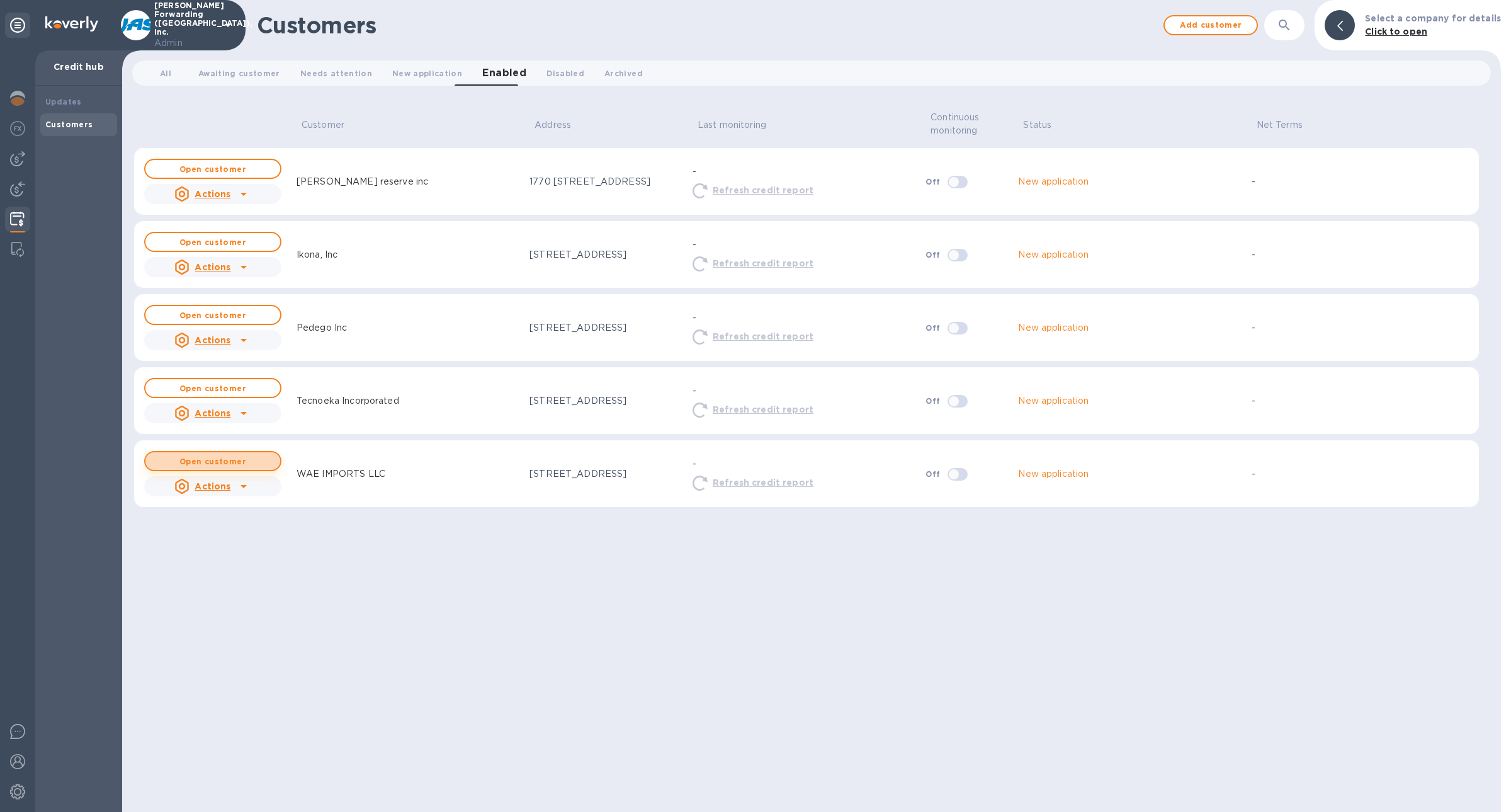
click at [229, 451] on button "Open customer" at bounding box center [212, 461] width 137 height 20
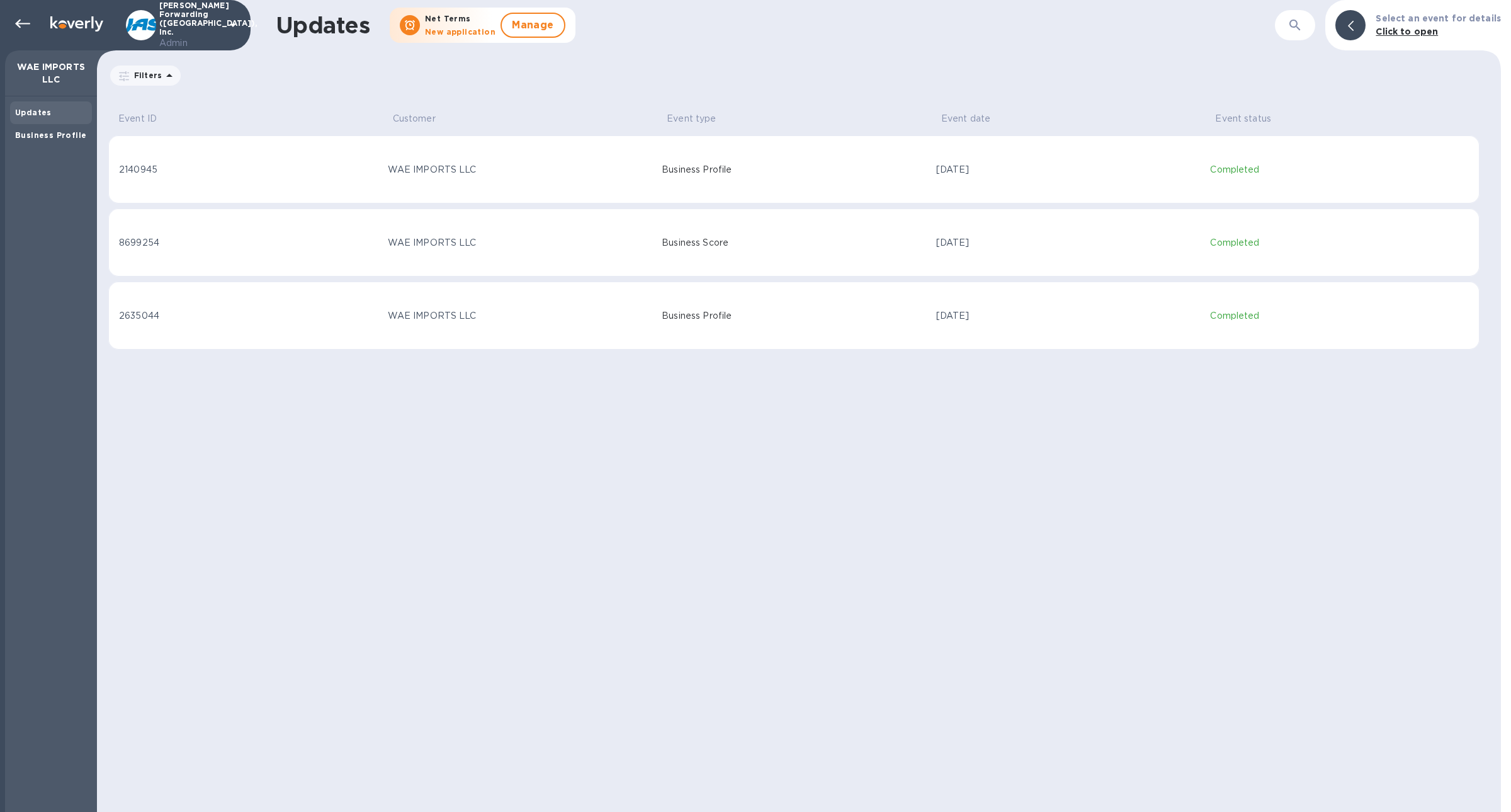
click at [742, 192] on td "Business Profile" at bounding box center [793, 170] width 275 height 68
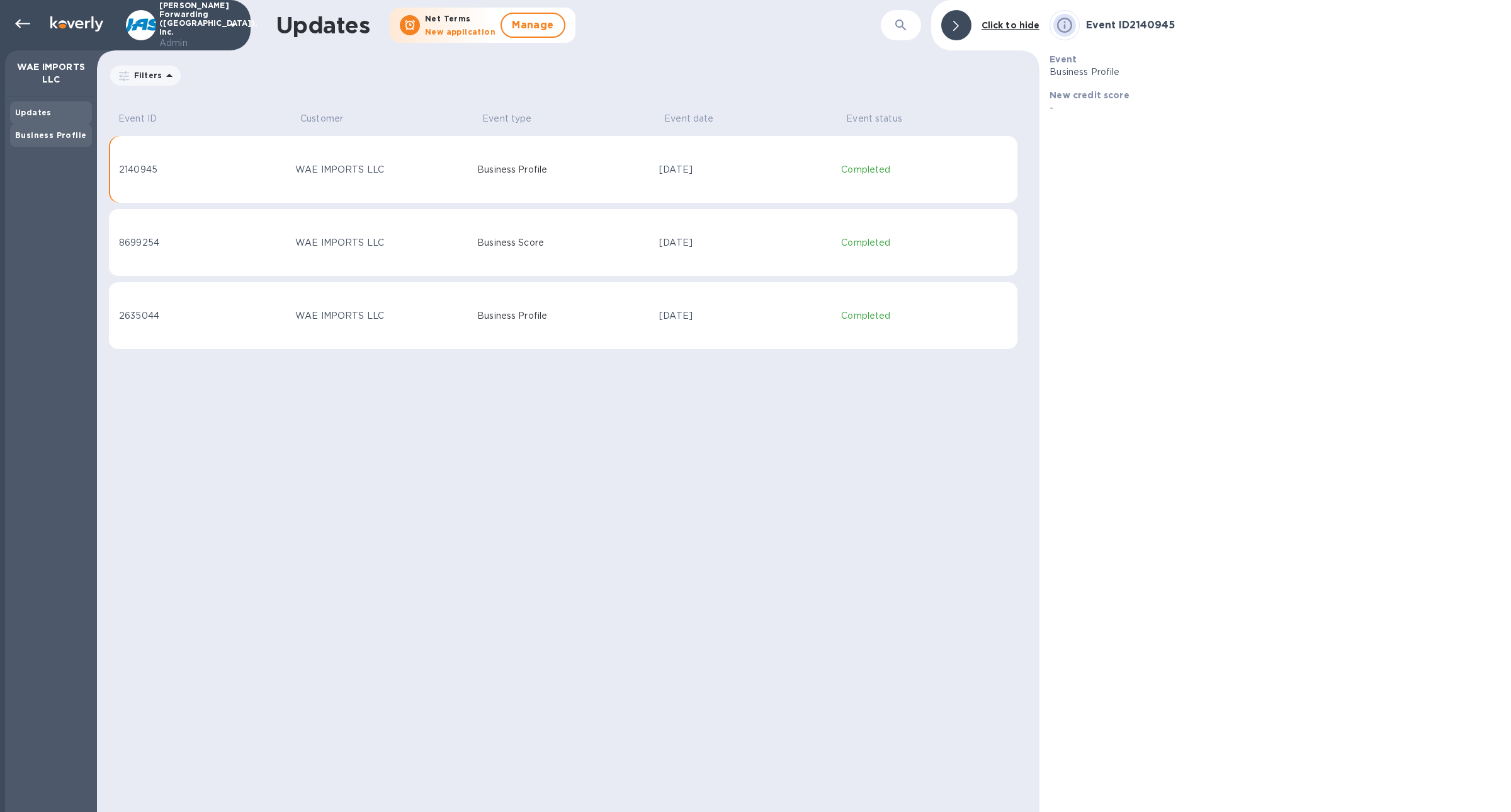
click at [61, 140] on div "Business Profile" at bounding box center [51, 135] width 71 height 13
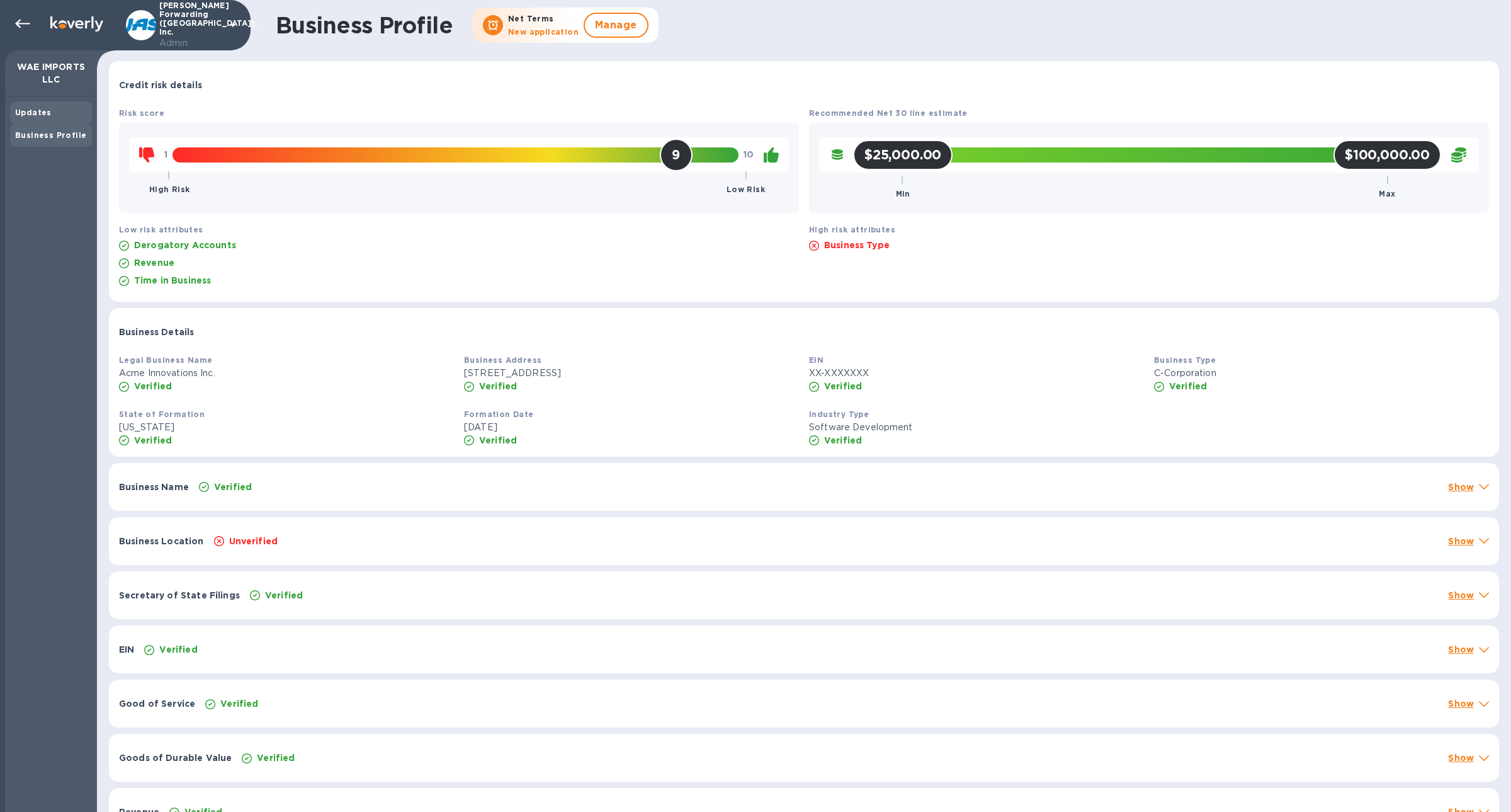
click at [44, 116] on b "Updates" at bounding box center [33, 113] width 37 height 10
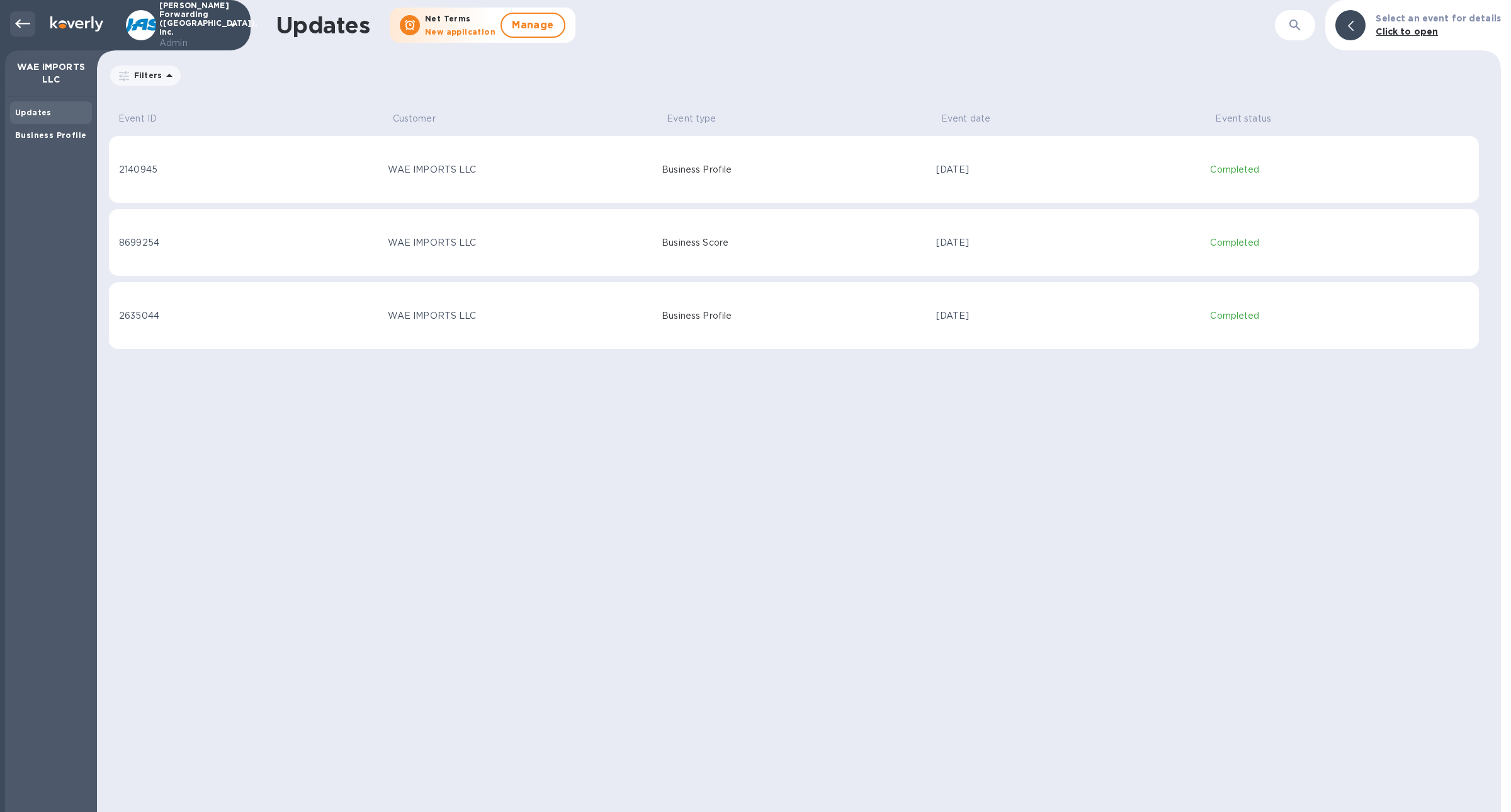
click at [25, 33] on div at bounding box center [22, 23] width 25 height 25
click at [22, 27] on icon at bounding box center [22, 24] width 15 height 15
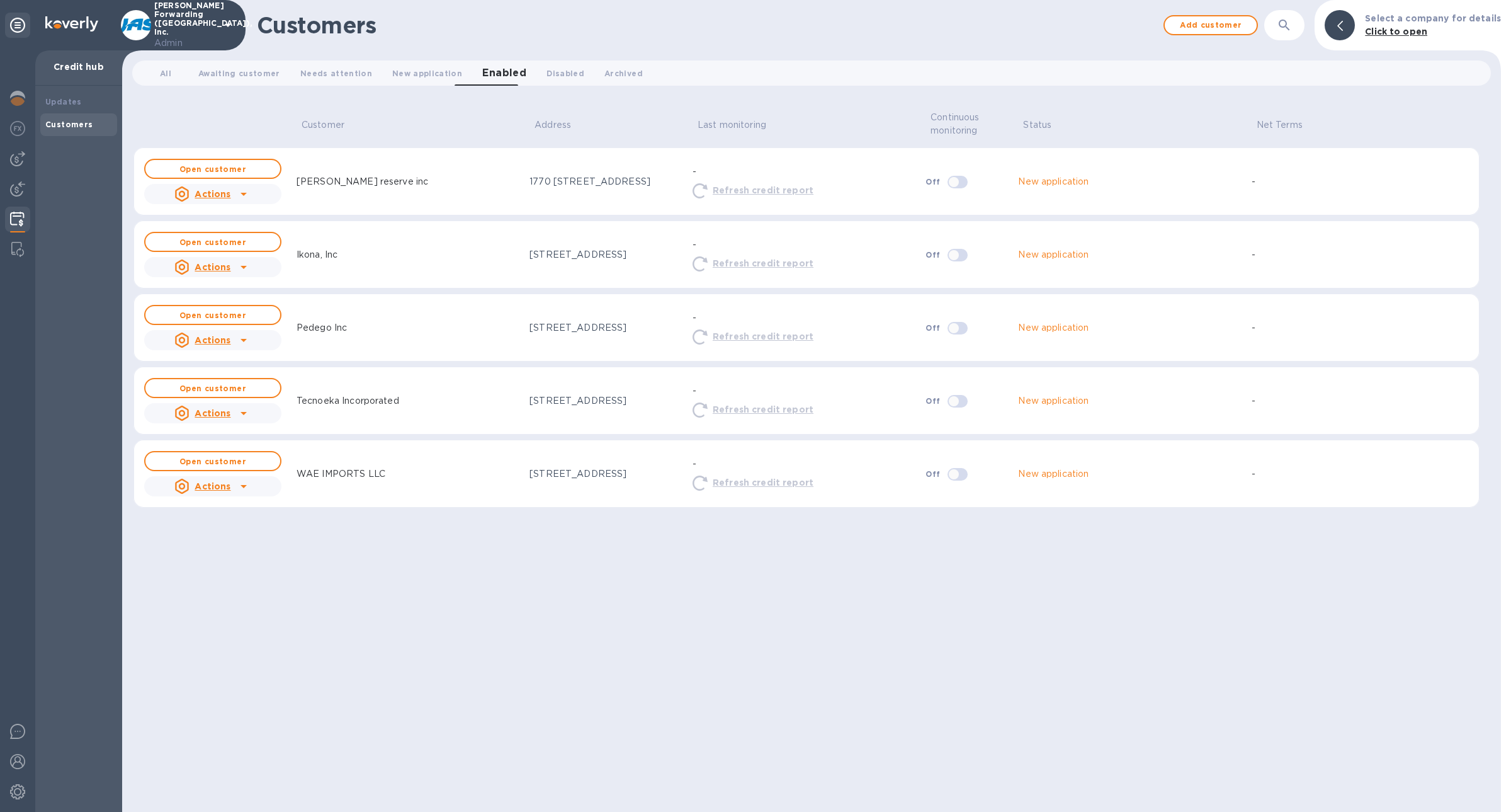
click at [229, 494] on div "Actions" at bounding box center [202, 486] width 61 height 20
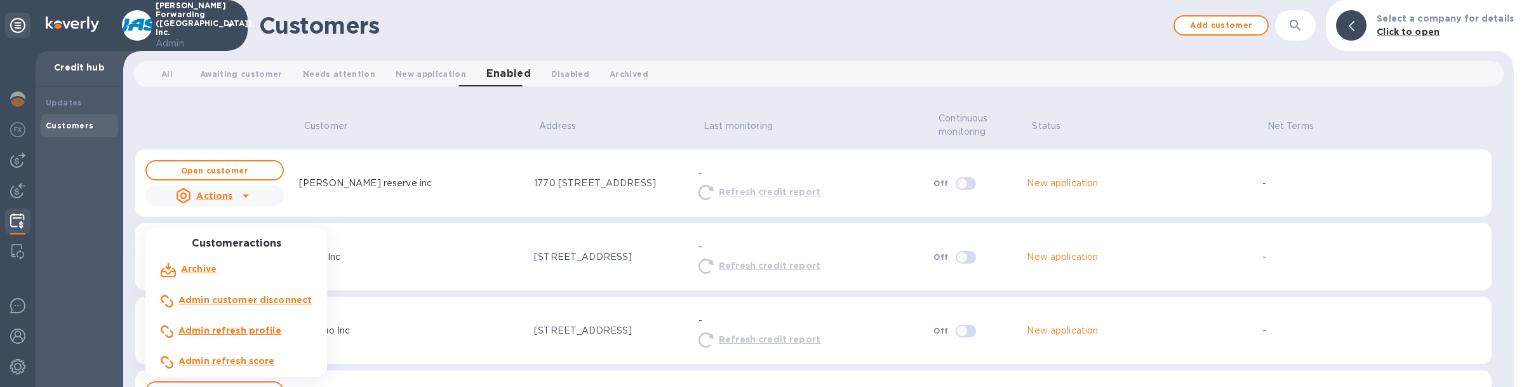
click at [263, 359] on b "Admin refresh score" at bounding box center [226, 361] width 97 height 10
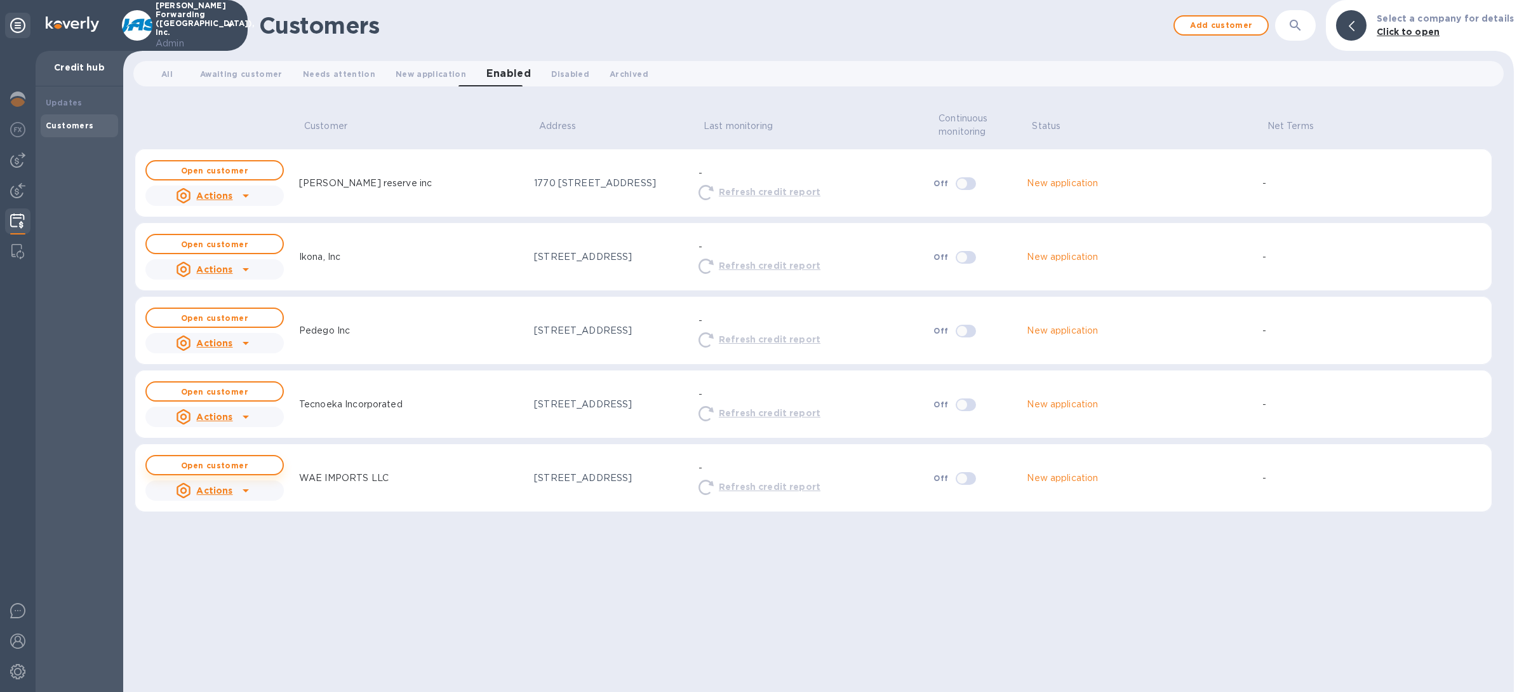
click at [267, 464] on span "Open customer" at bounding box center [215, 465] width 116 height 8
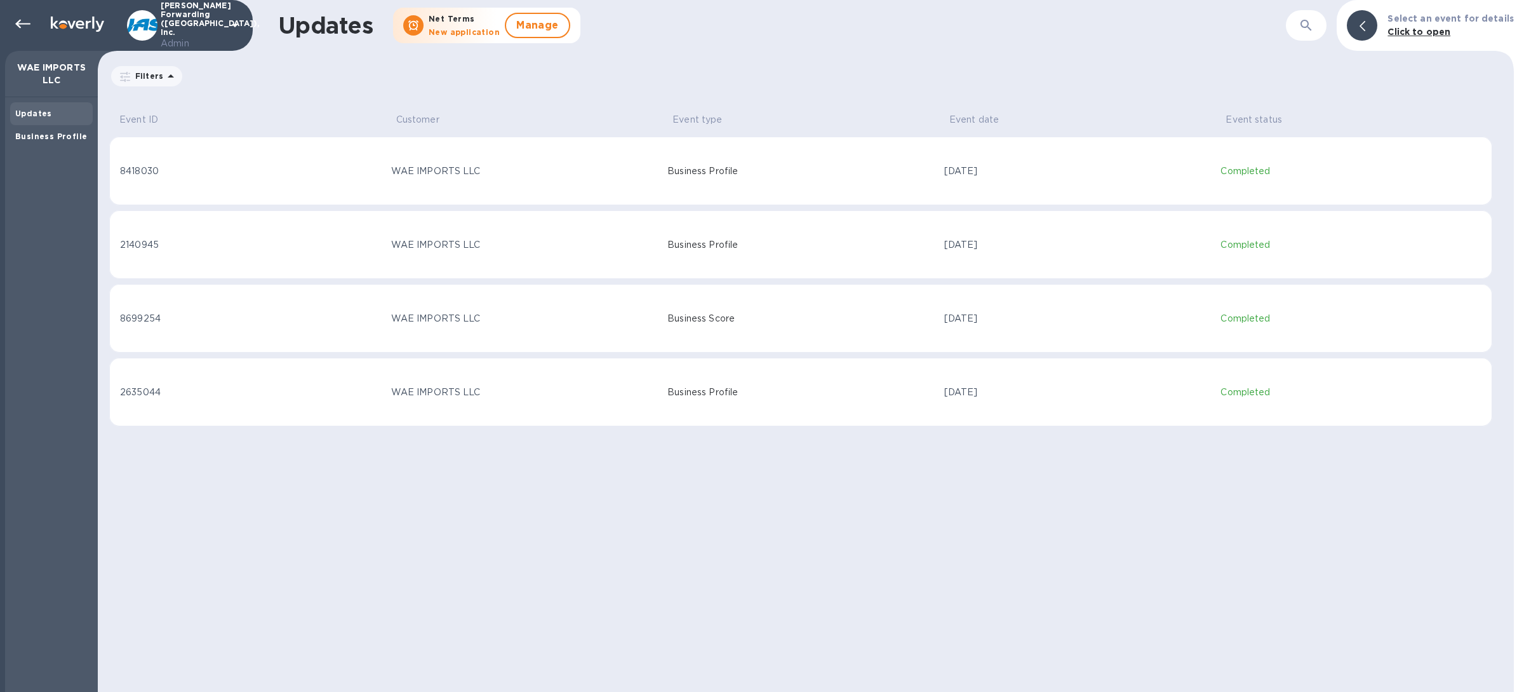
click at [435, 165] on div "WAE IMPORTS LLC" at bounding box center [524, 170] width 267 height 13
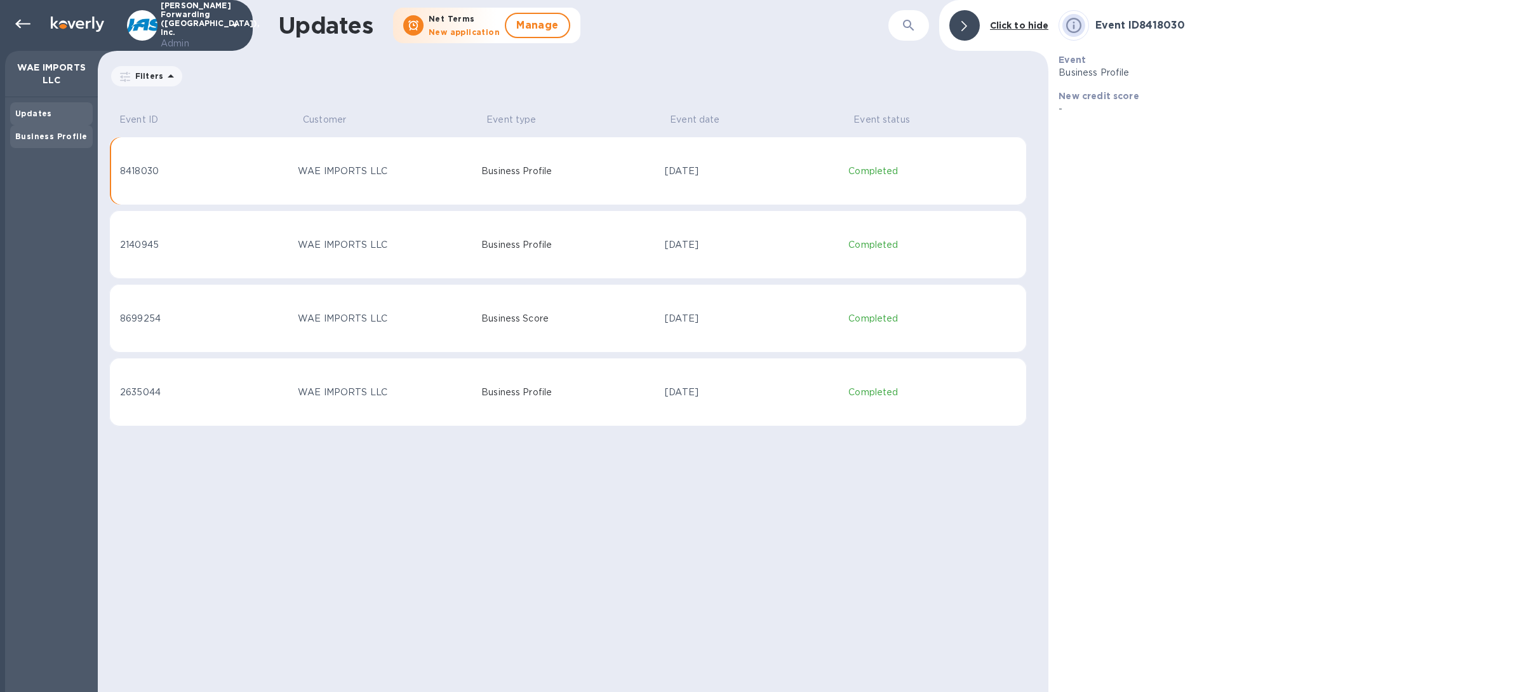
click at [53, 139] on b "Business Profile" at bounding box center [51, 136] width 72 height 10
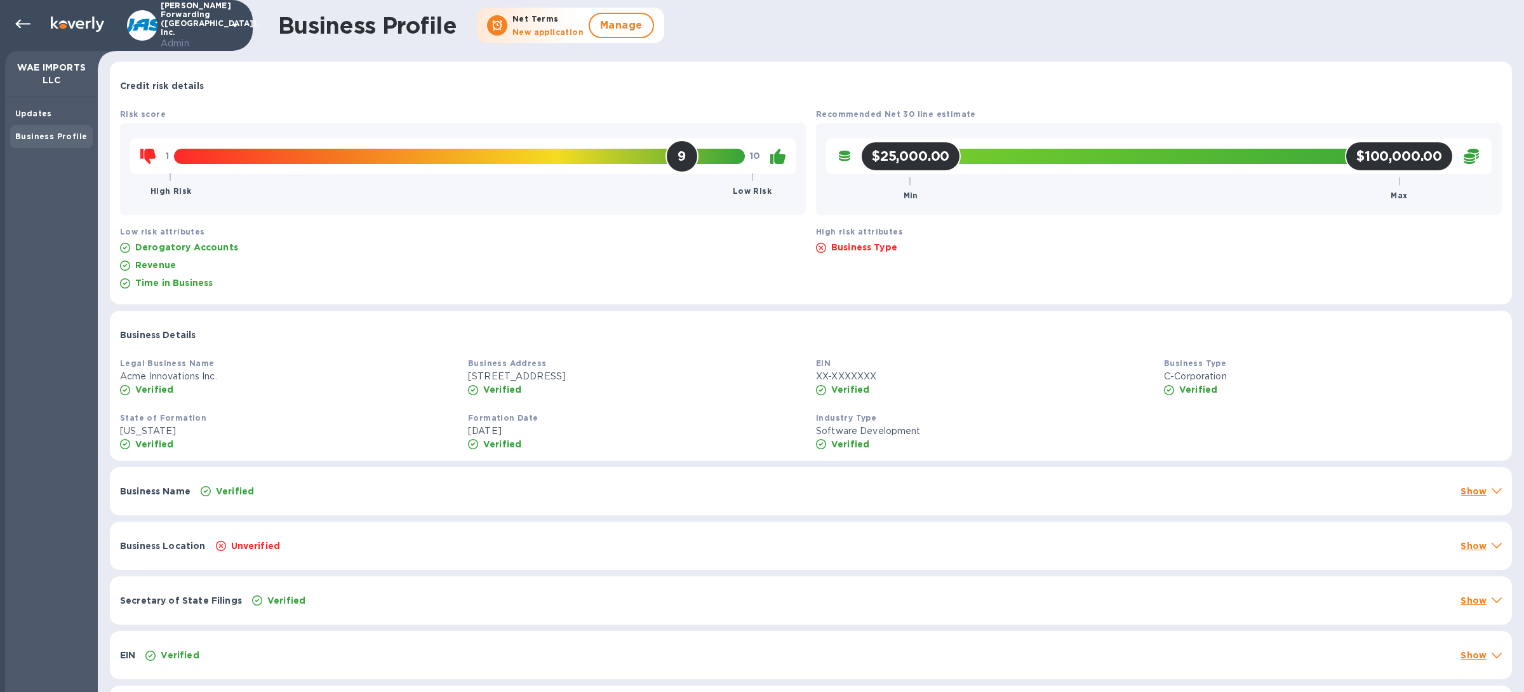
click at [537, 556] on div "Business Location Unverified Show" at bounding box center [811, 545] width 1402 height 48
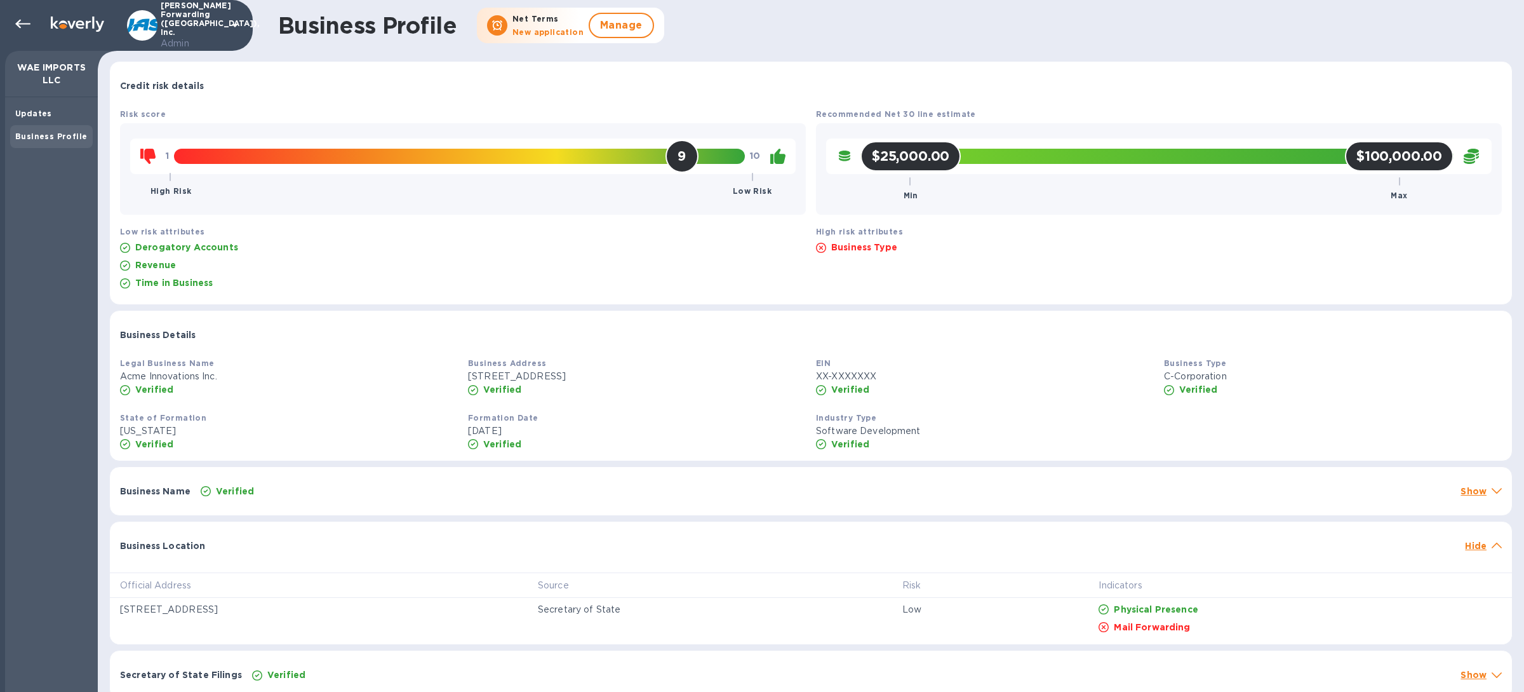
click at [537, 556] on div "Business Location Hide" at bounding box center [811, 541] width 1402 height 41
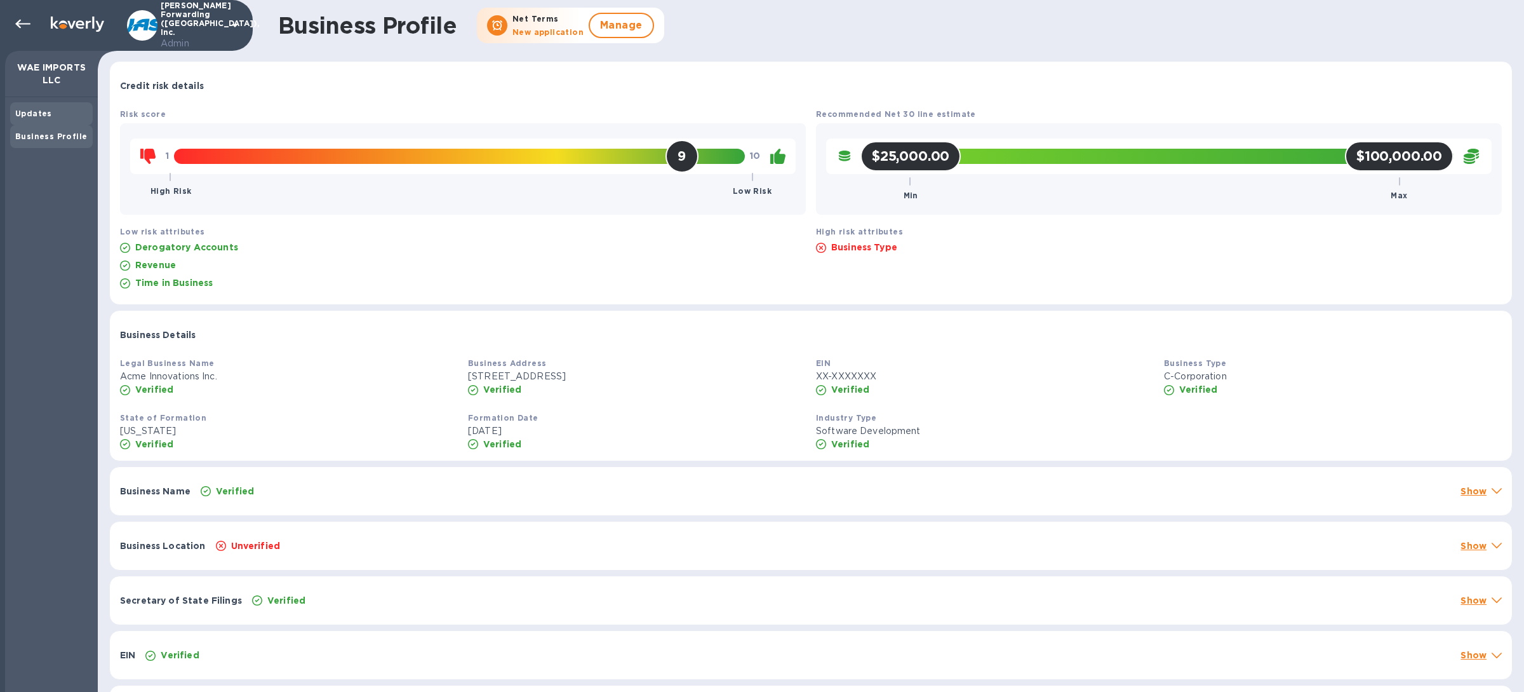
click at [43, 114] on b "Updates" at bounding box center [33, 114] width 37 height 10
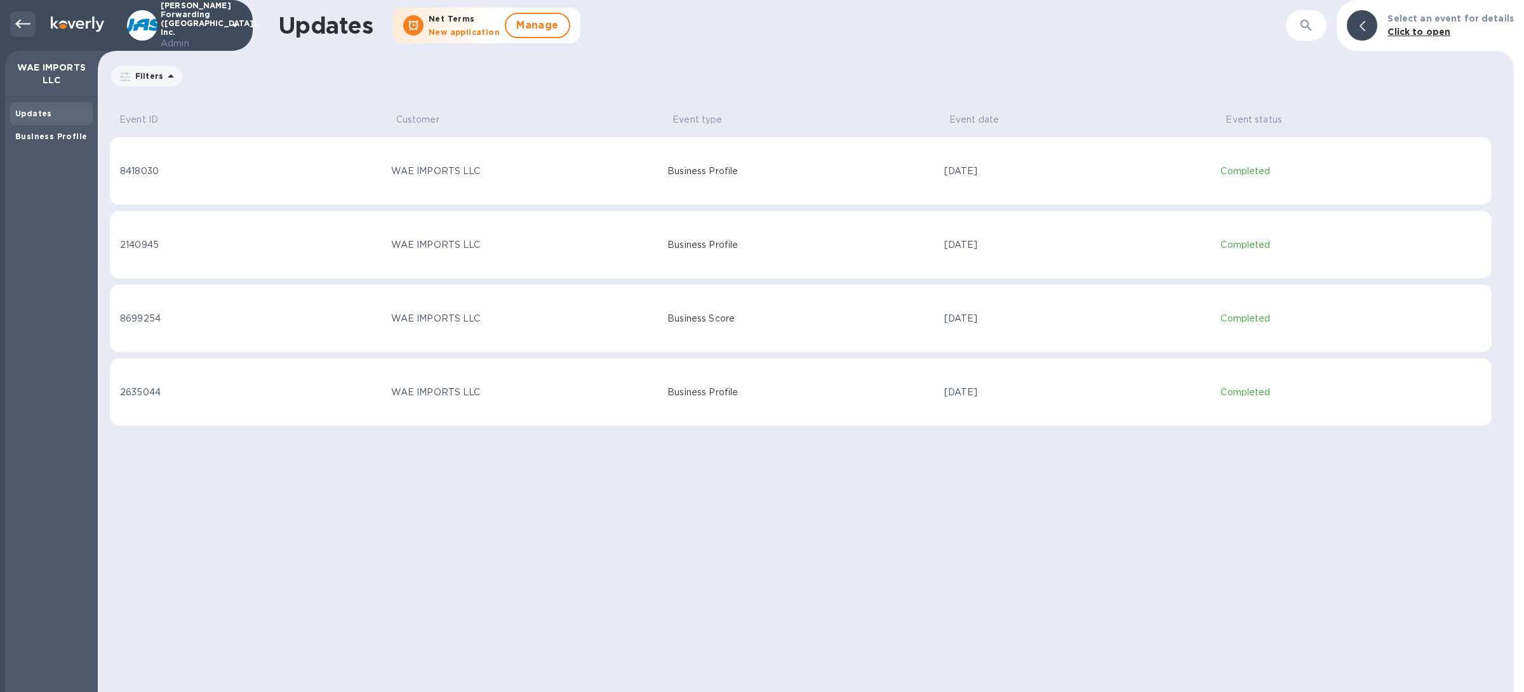
click at [14, 22] on div at bounding box center [22, 23] width 25 height 25
click at [17, 24] on icon at bounding box center [22, 24] width 15 height 9
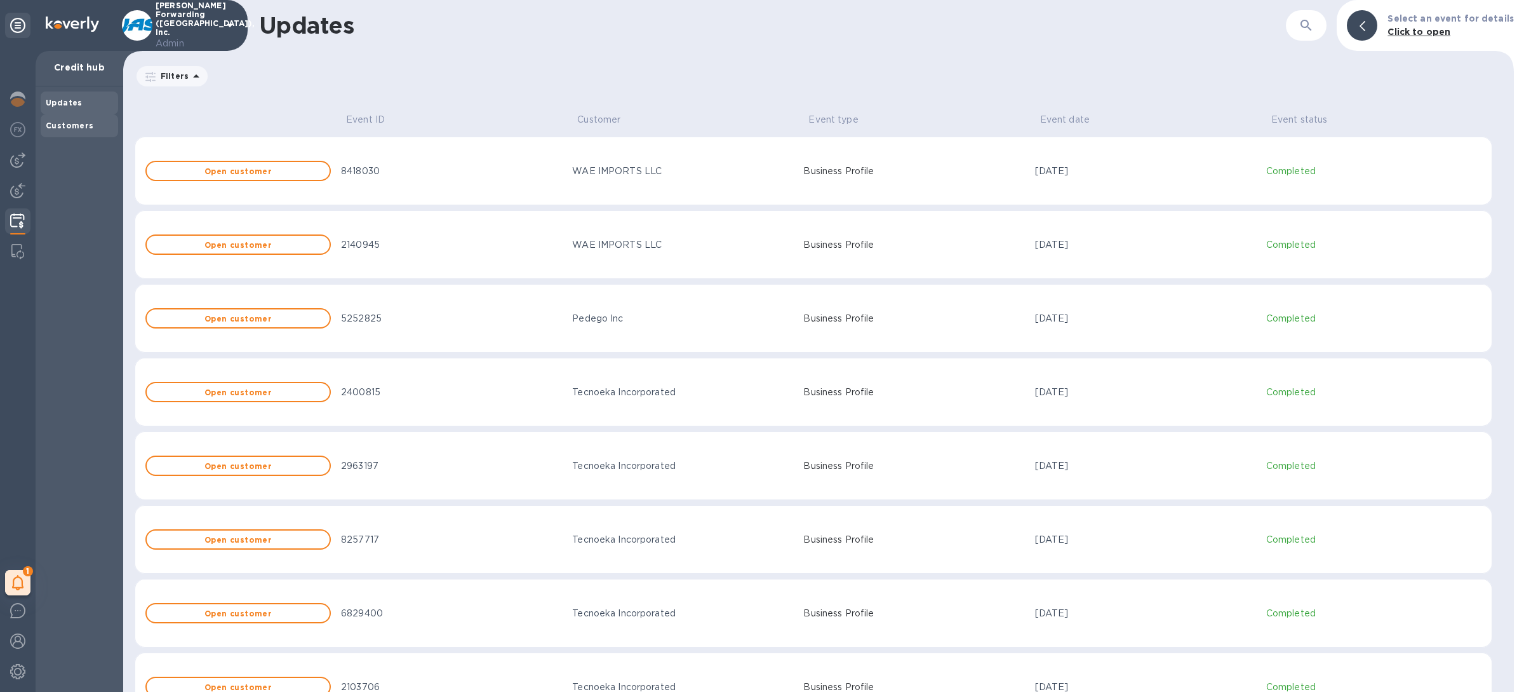
click at [80, 130] on b "Customers" at bounding box center [70, 126] width 48 height 10
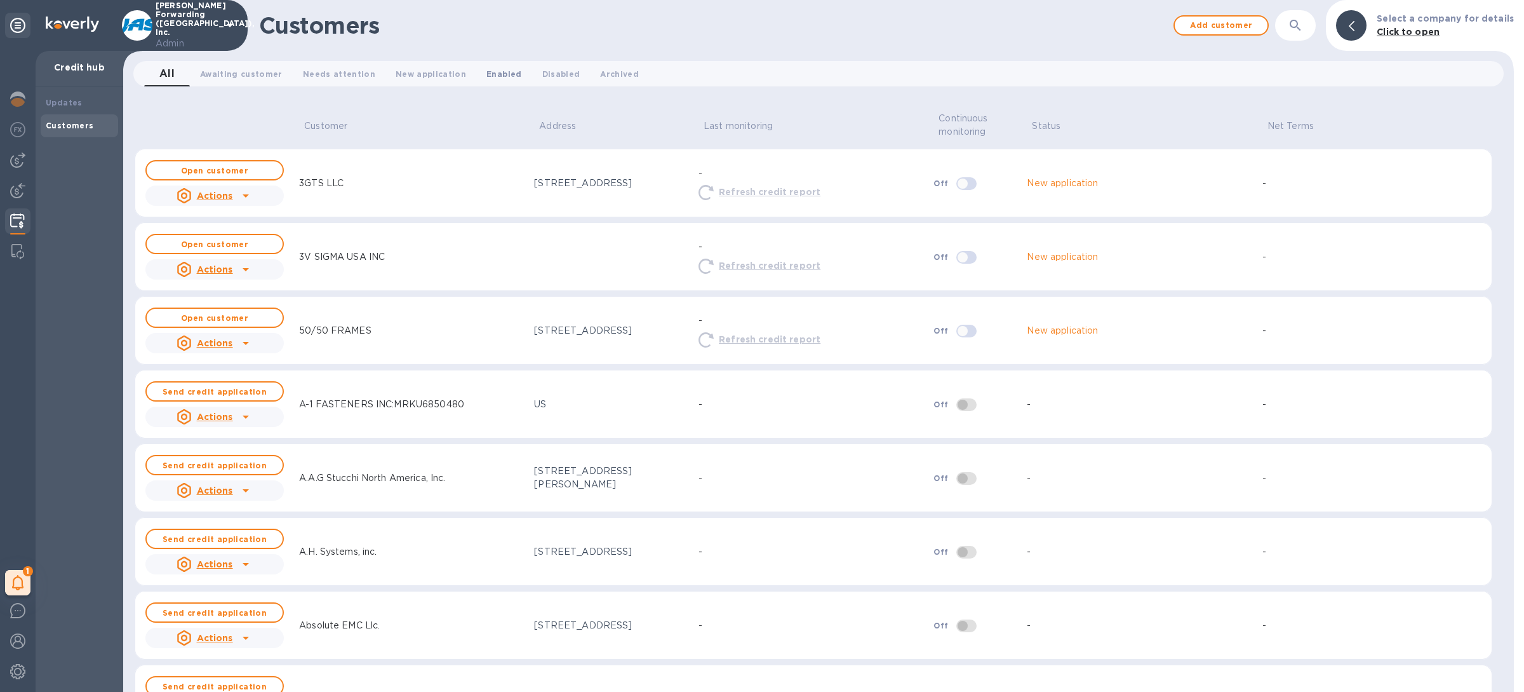
click at [476, 65] on button "Enabled 0" at bounding box center [503, 73] width 55 height 25
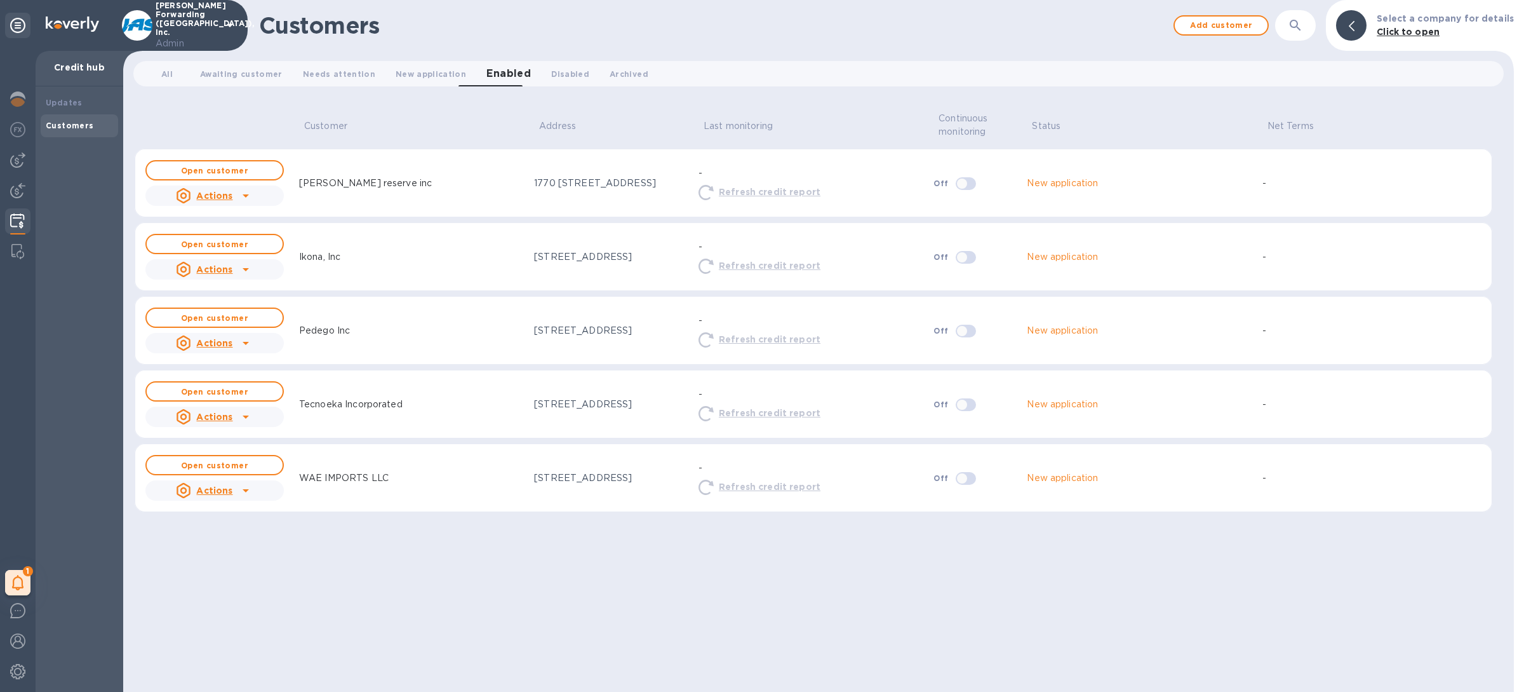
click at [236, 488] on div at bounding box center [246, 490] width 20 height 20
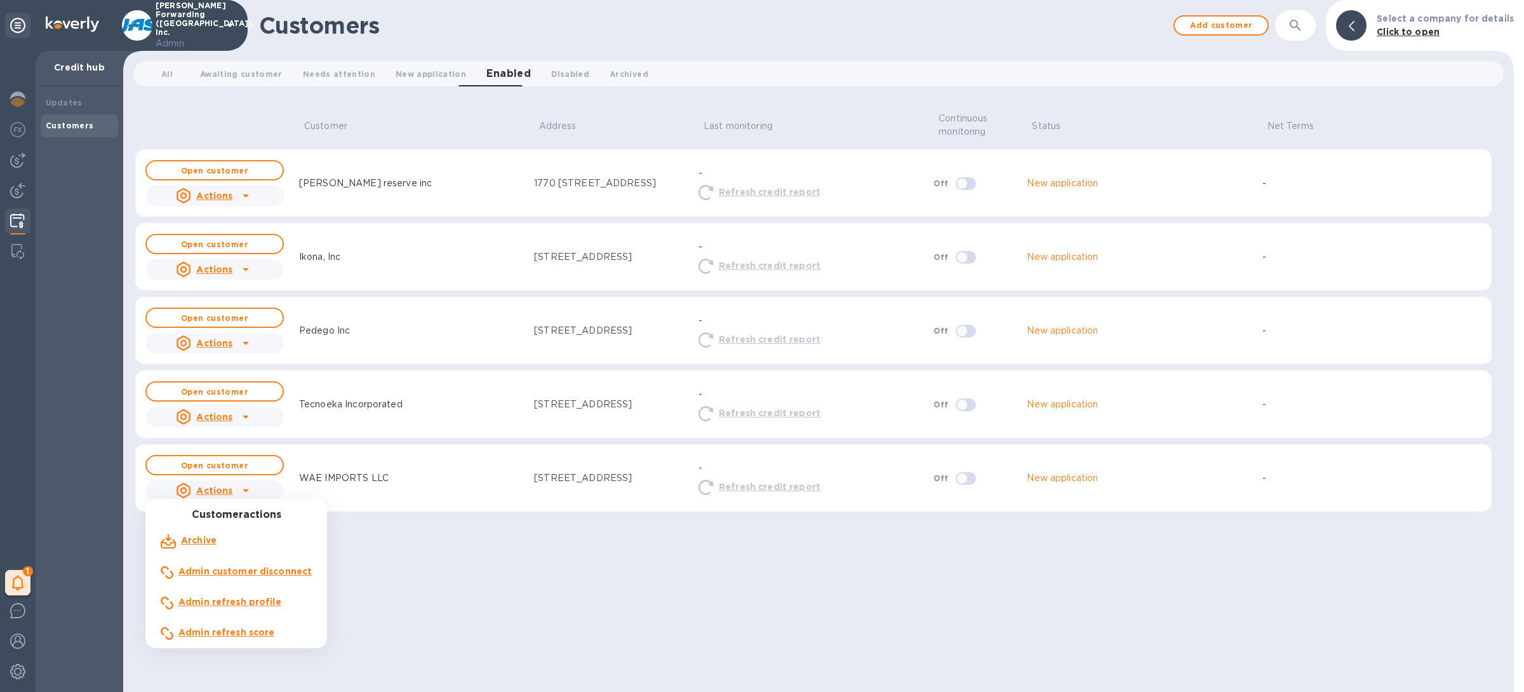
click at [254, 636] on b "Admin refresh score" at bounding box center [226, 632] width 97 height 10
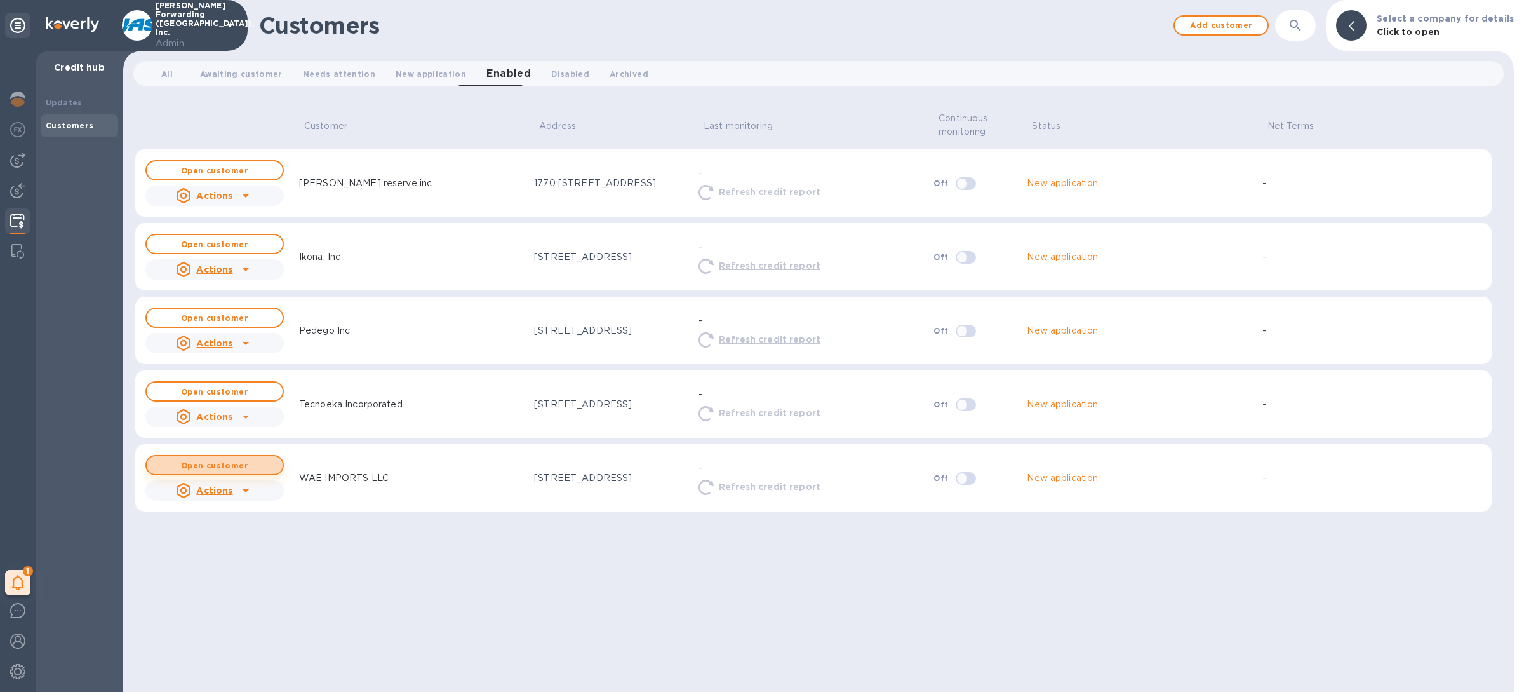
click at [234, 460] on b "Open customer" at bounding box center [214, 465] width 67 height 10
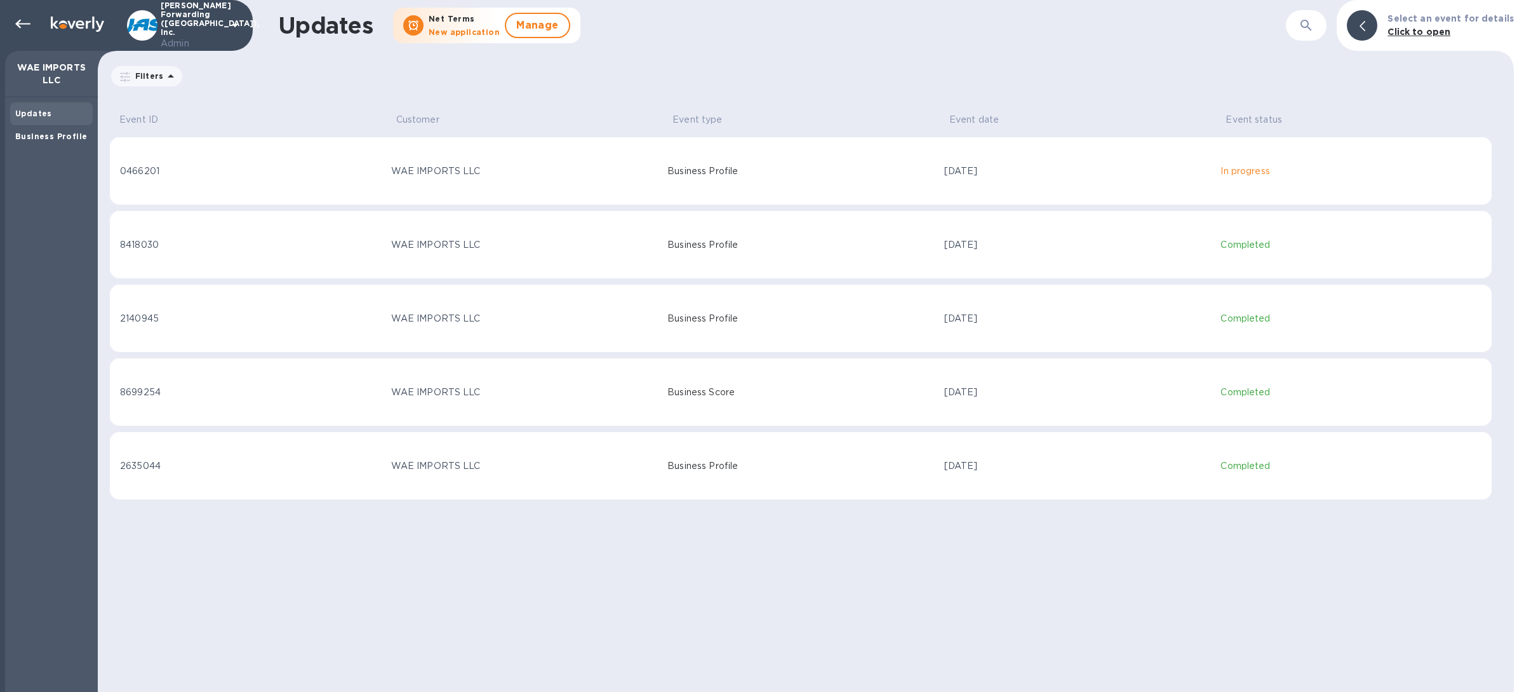
click at [1093, 162] on td "[DATE]" at bounding box center [1077, 171] width 277 height 69
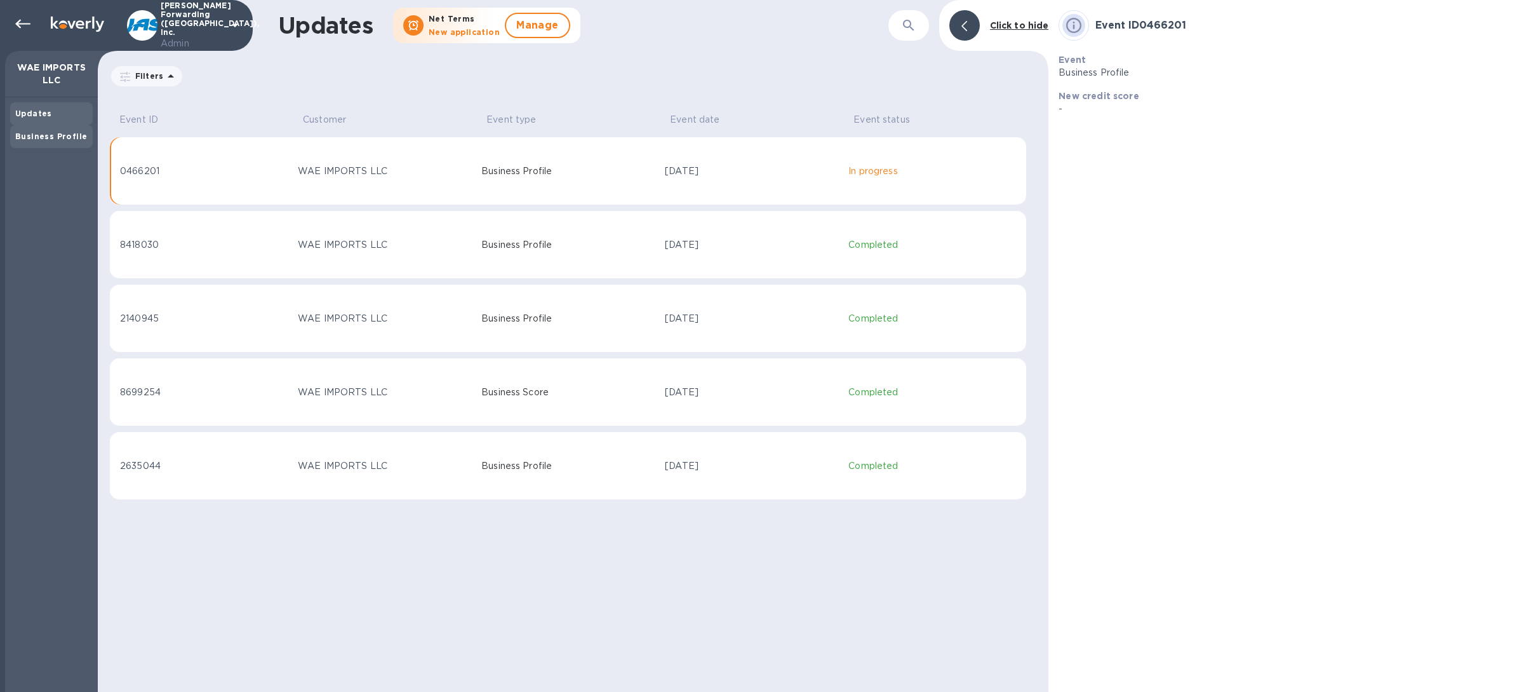
click at [49, 127] on div "Business Profile" at bounding box center [51, 136] width 83 height 23
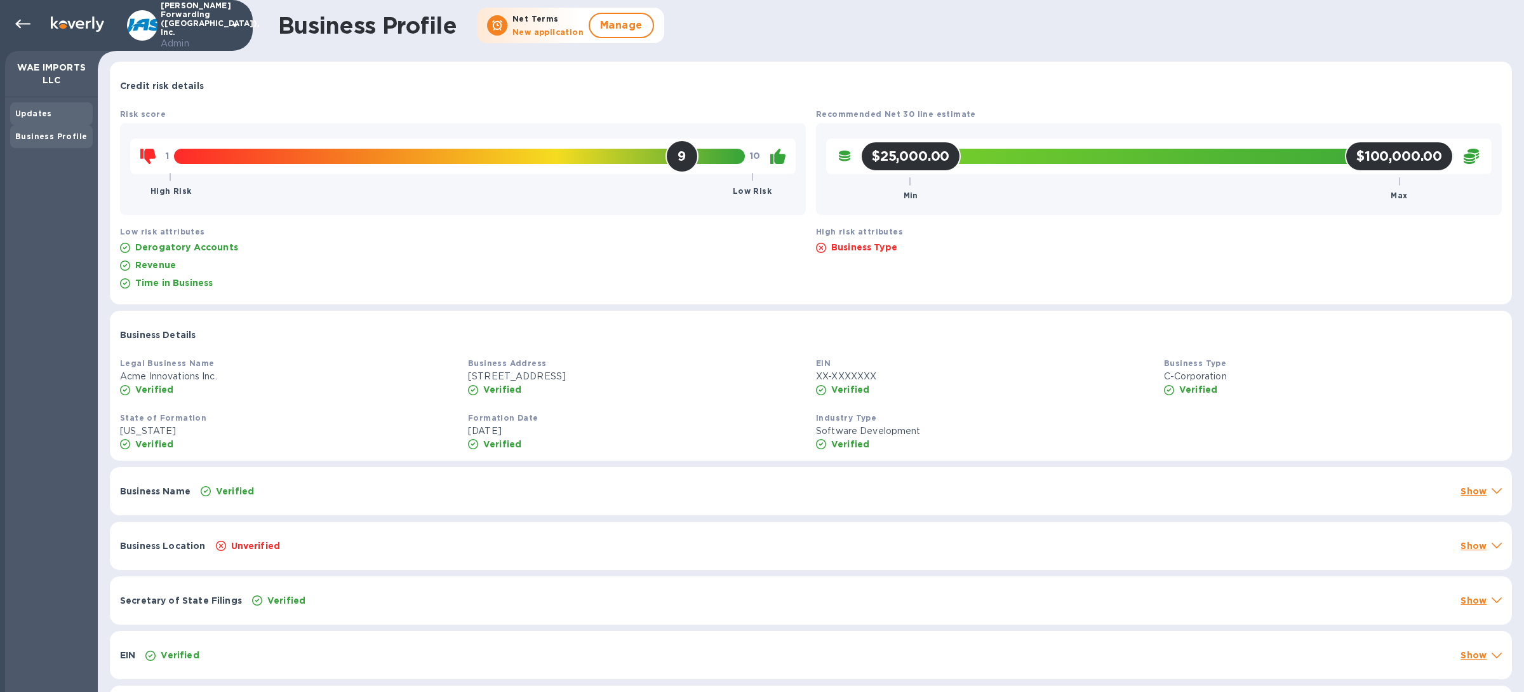
click at [46, 117] on div "Updates" at bounding box center [51, 113] width 72 height 13
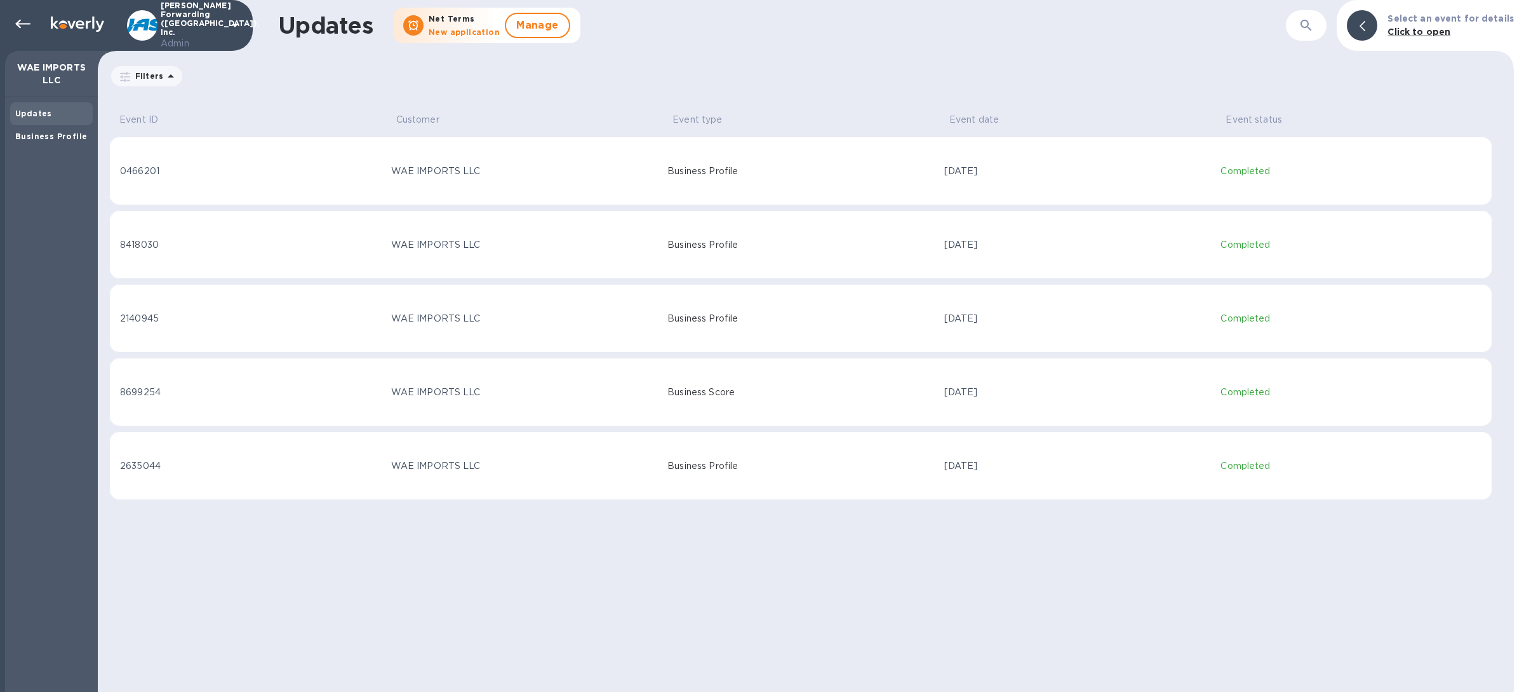
click at [52, 147] on div "Updates Business Profile" at bounding box center [51, 394] width 93 height 594
click at [52, 137] on b "Business Profile" at bounding box center [51, 136] width 72 height 10
